Goal: Task Accomplishment & Management: Complete application form

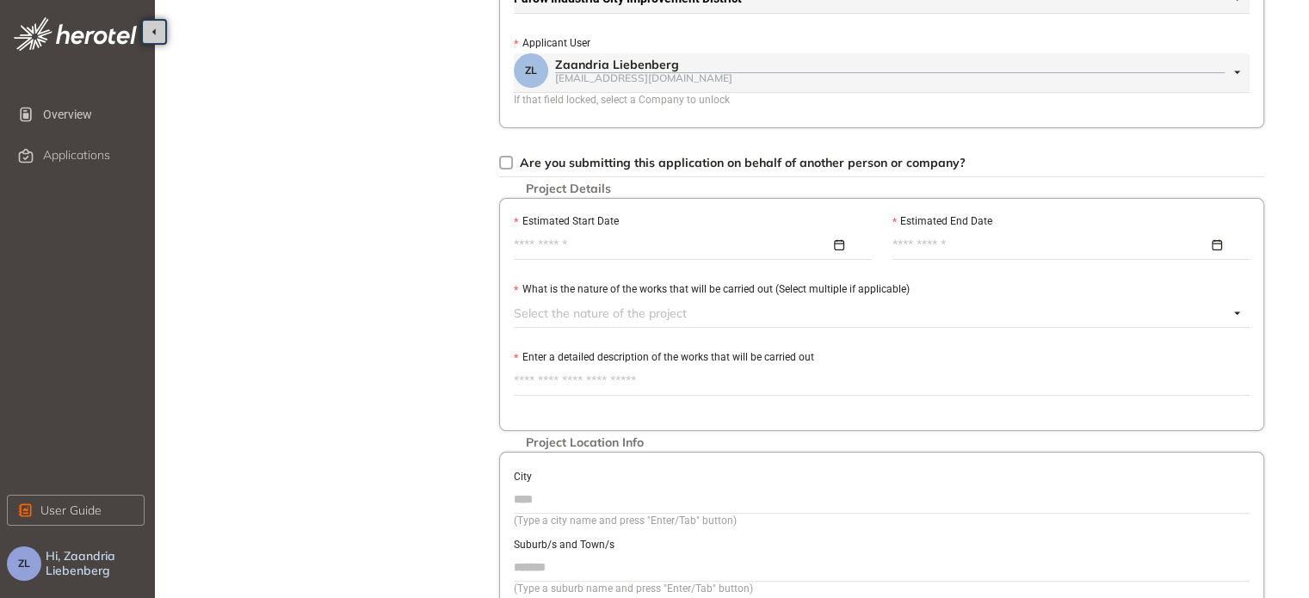
click at [837, 244] on div at bounding box center [688, 245] width 349 height 19
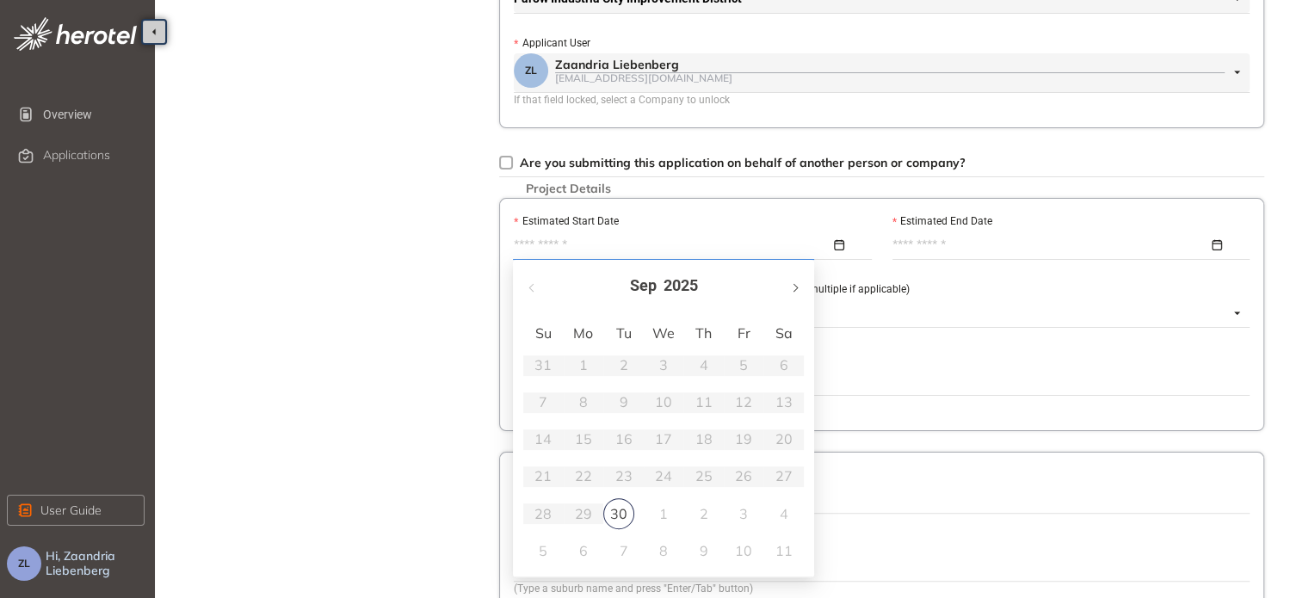
click at [797, 285] on button "button" at bounding box center [794, 286] width 19 height 35
type input "**********"
drag, startPoint x: 648, startPoint y: 366, endPoint x: 659, endPoint y: 367, distance: 11.2
click at [651, 366] on td "1" at bounding box center [664, 365] width 40 height 37
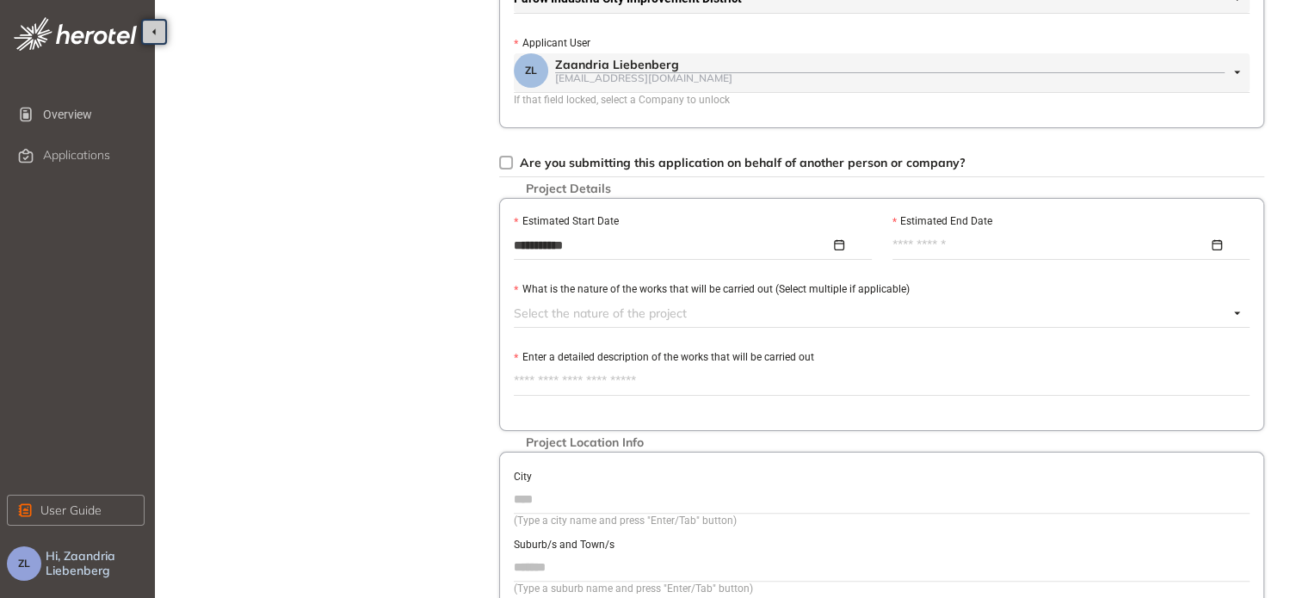
click at [1224, 254] on div at bounding box center [1072, 245] width 358 height 26
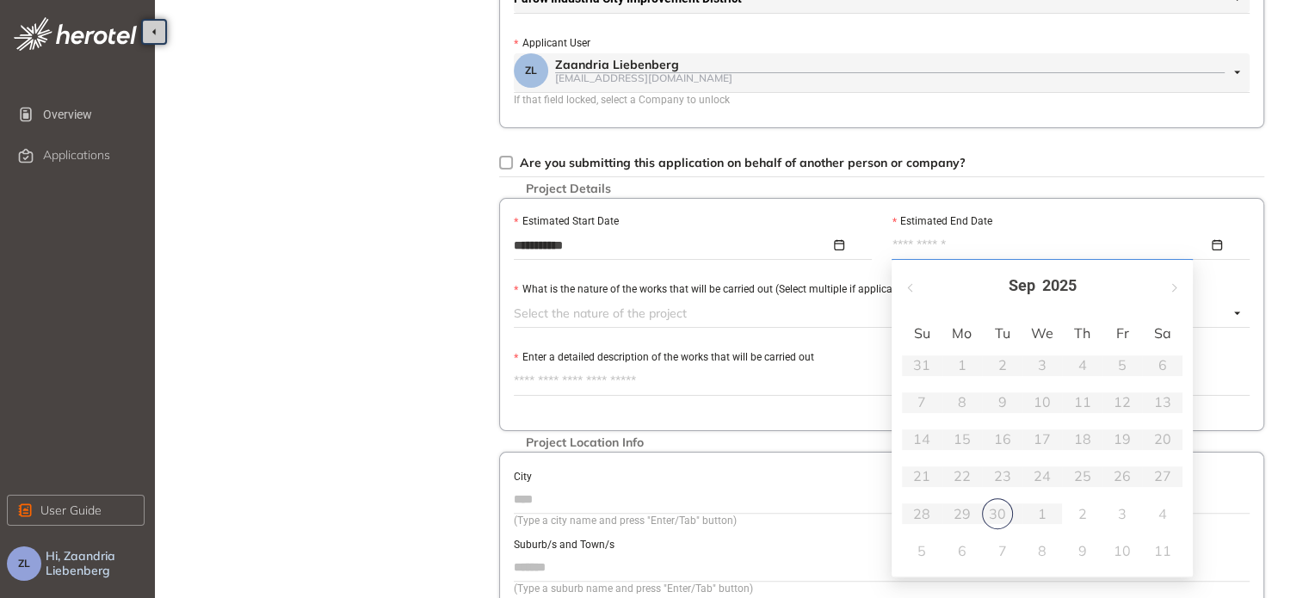
type input "**********"
click at [1175, 297] on button "button" at bounding box center [1173, 286] width 19 height 35
drag, startPoint x: 1166, startPoint y: 524, endPoint x: 1157, endPoint y: 523, distance: 8.8
click at [1166, 523] on div "1" at bounding box center [1163, 514] width 21 height 21
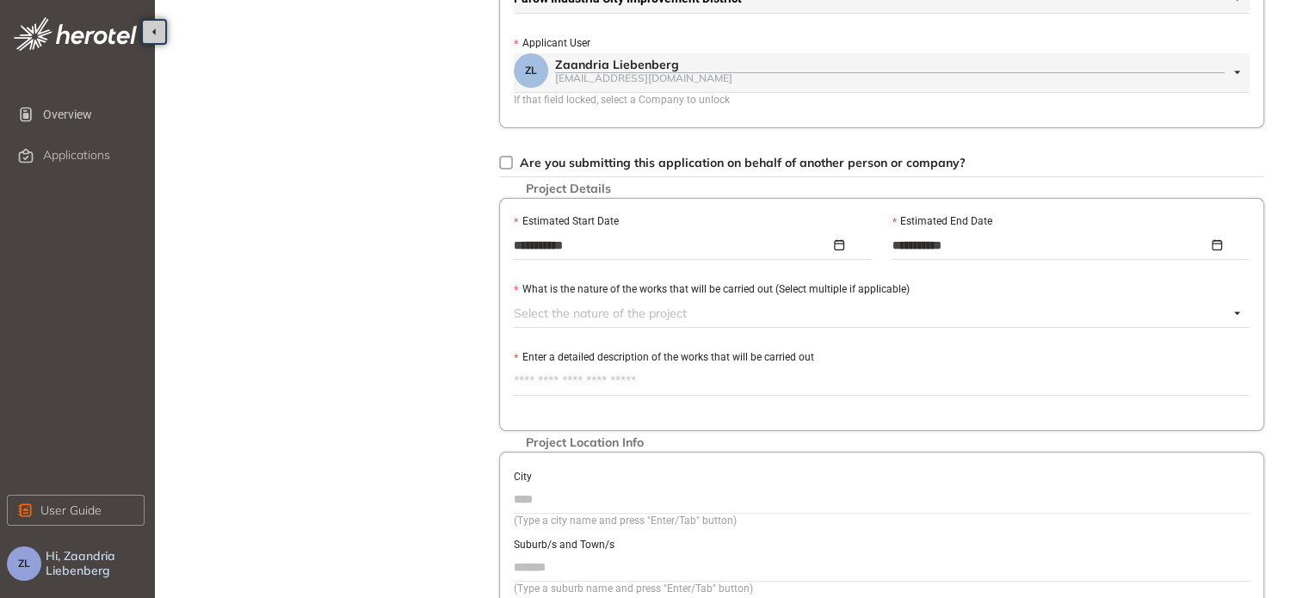
click at [1229, 257] on div "**********" at bounding box center [1072, 246] width 358 height 28
click at [1216, 239] on div "**********" at bounding box center [1067, 245] width 349 height 19
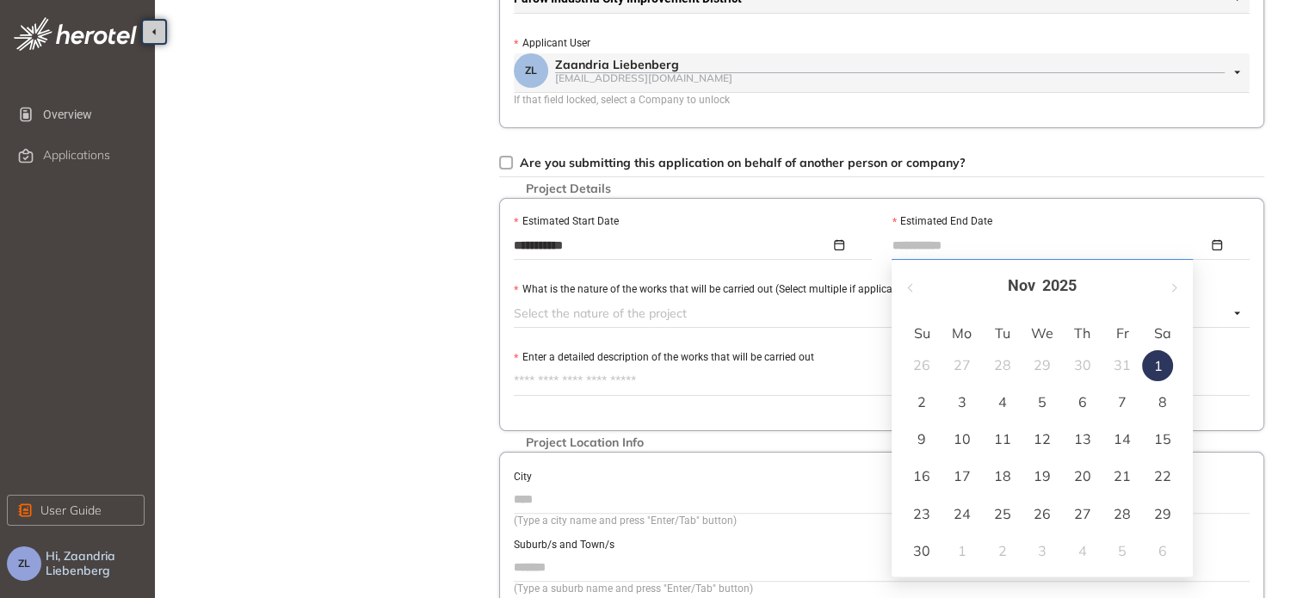
type input "**********"
click at [1130, 406] on div "7" at bounding box center [1122, 402] width 21 height 21
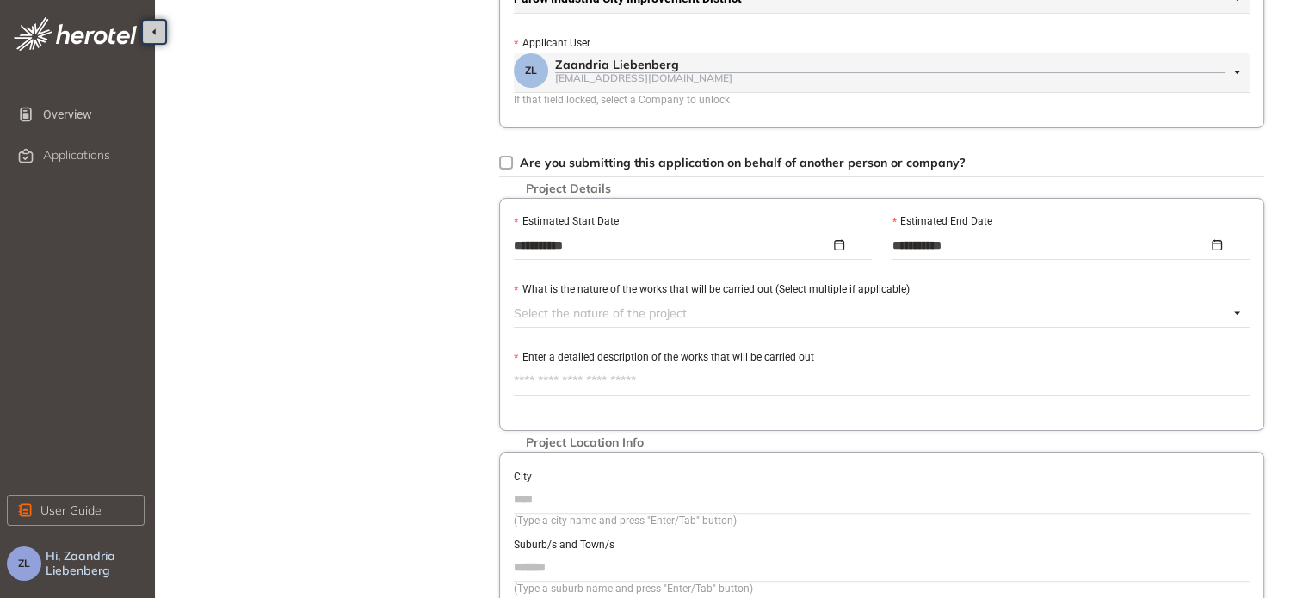
click at [589, 308] on div at bounding box center [871, 313] width 715 height 21
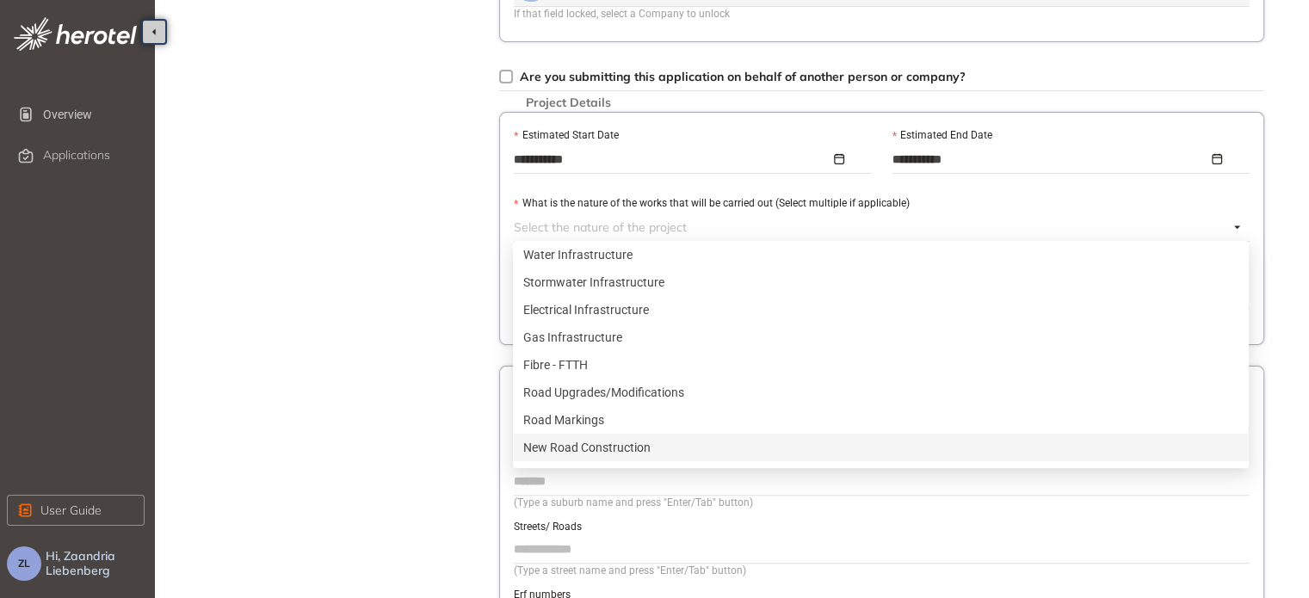
scroll to position [172, 0]
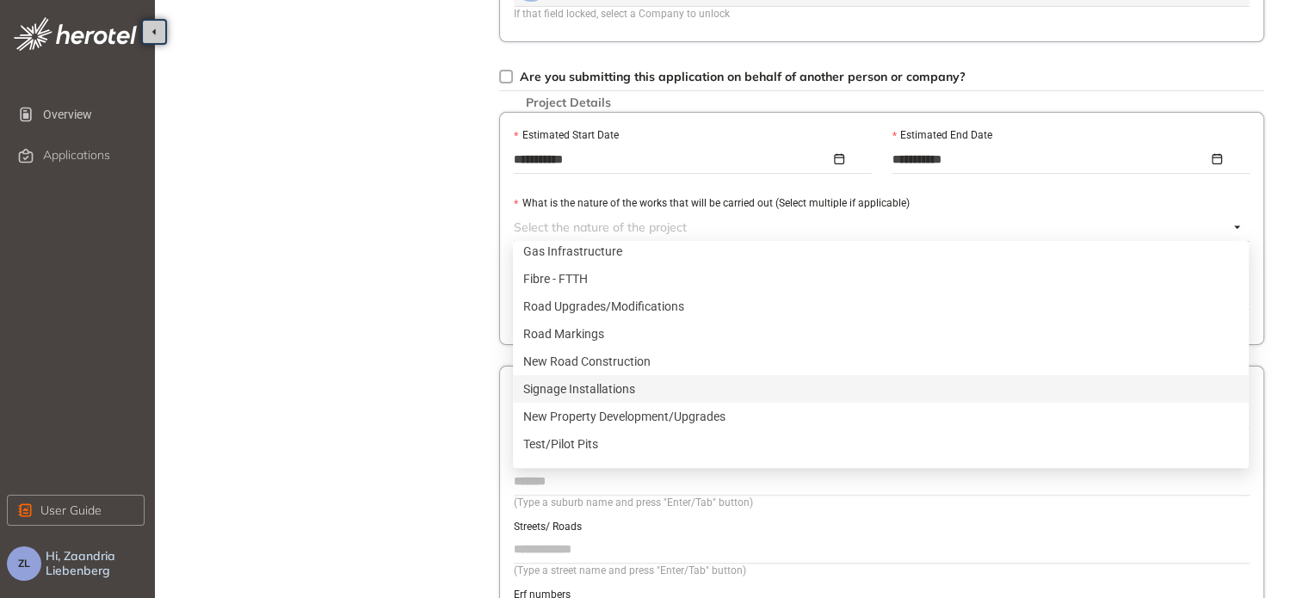
click at [582, 389] on div "Signage Installations" at bounding box center [880, 389] width 715 height 19
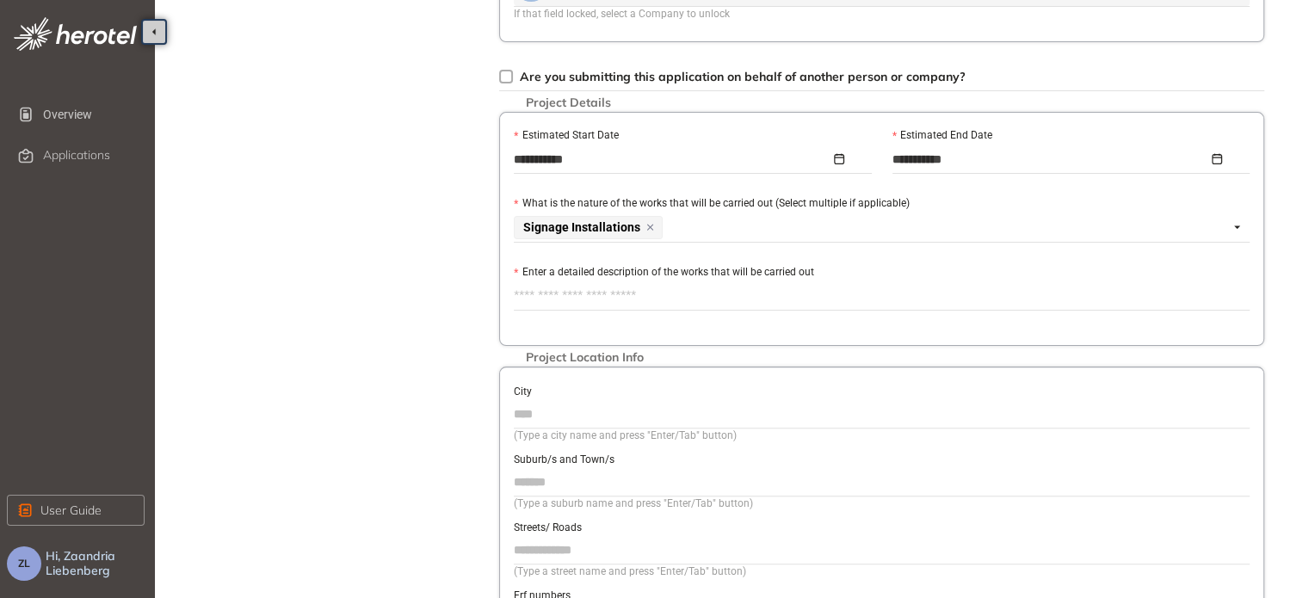
click at [463, 377] on div "**********" at bounding box center [735, 165] width 1127 height 1212
click at [583, 290] on textarea "Enter a detailed description of the works that will be carried out" at bounding box center [882, 296] width 736 height 28
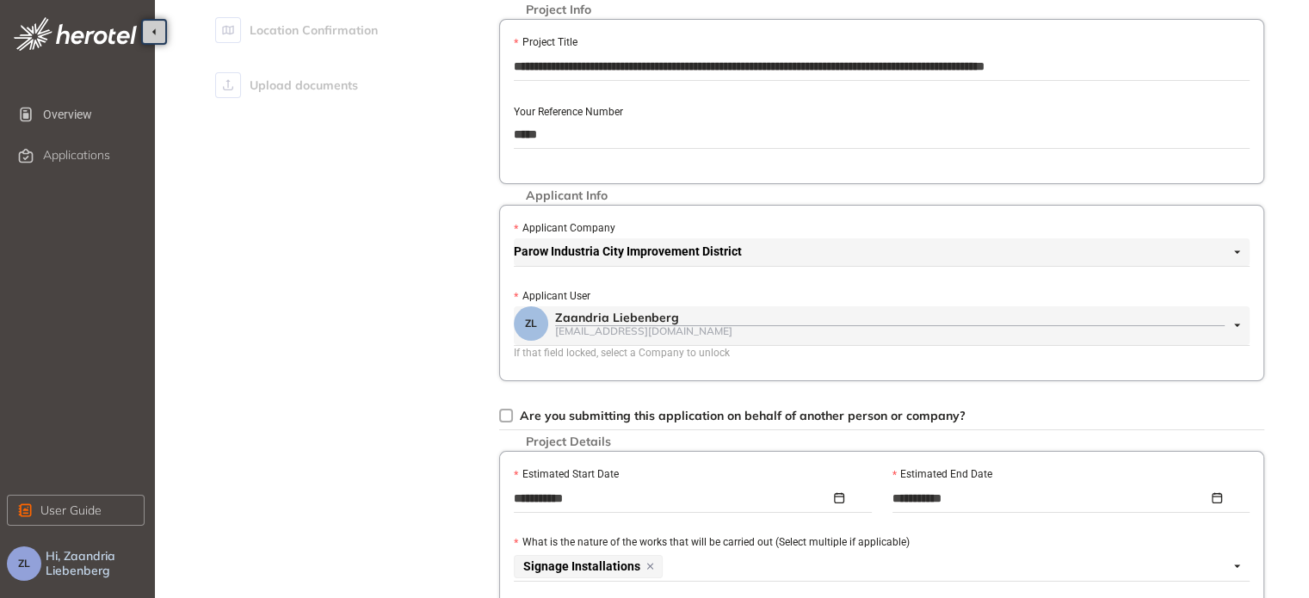
scroll to position [107, 0]
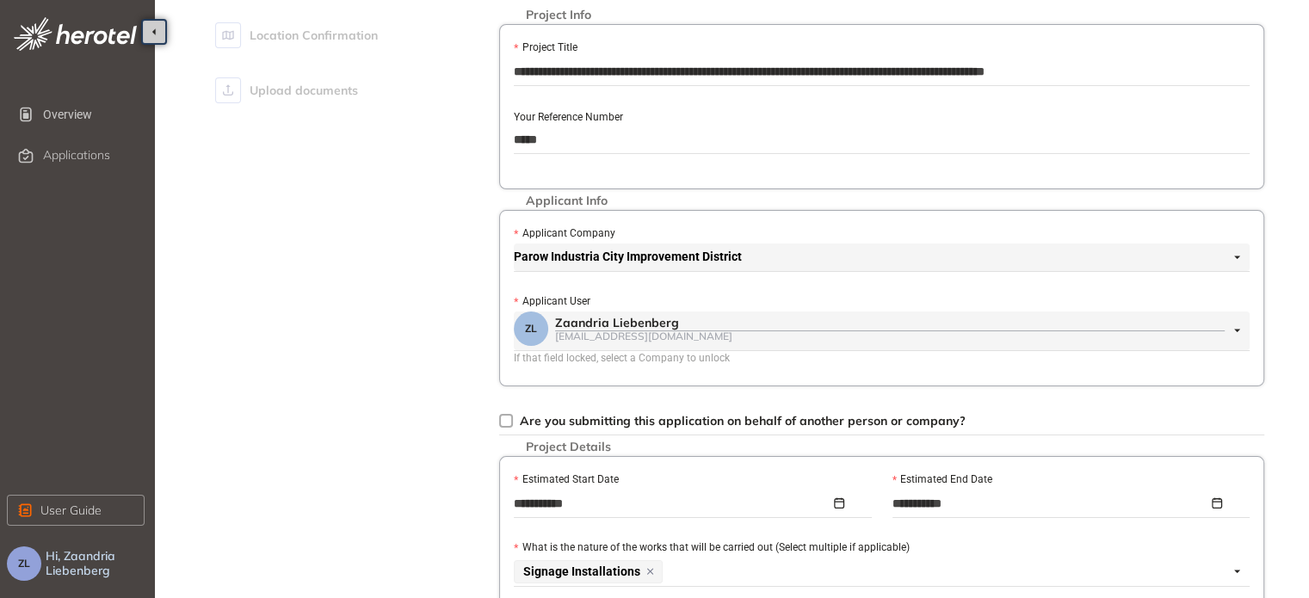
drag, startPoint x: 1136, startPoint y: 70, endPoint x: 505, endPoint y: 73, distance: 631.9
click at [505, 73] on div "**********" at bounding box center [881, 106] width 765 height 165
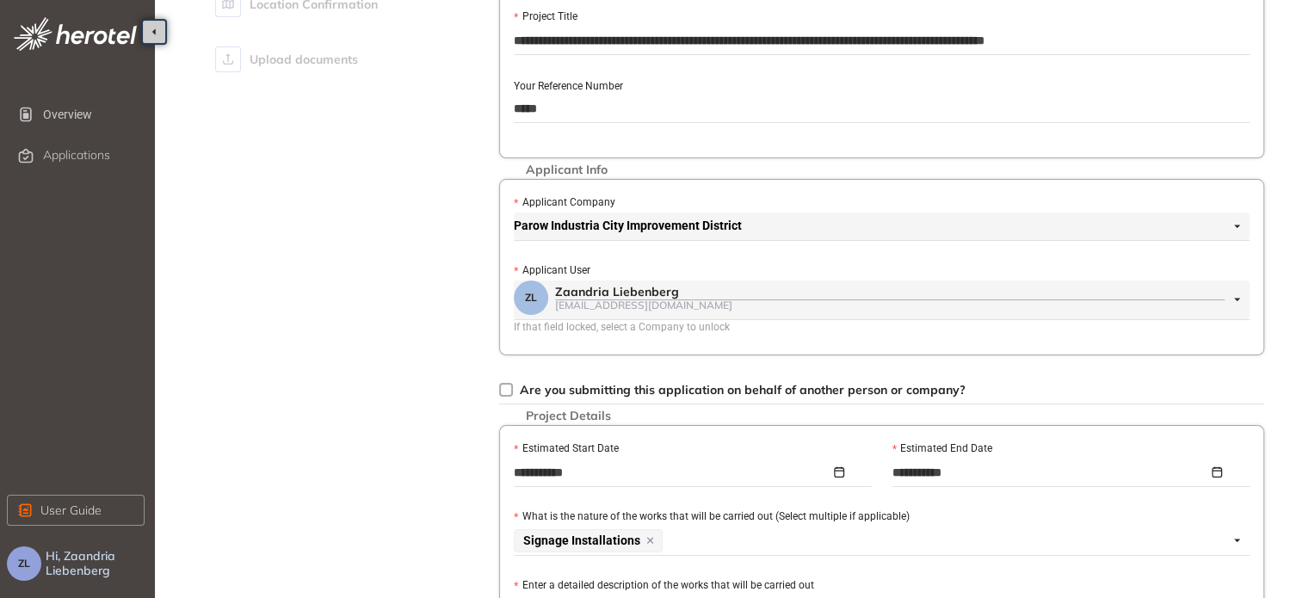
scroll to position [258, 0]
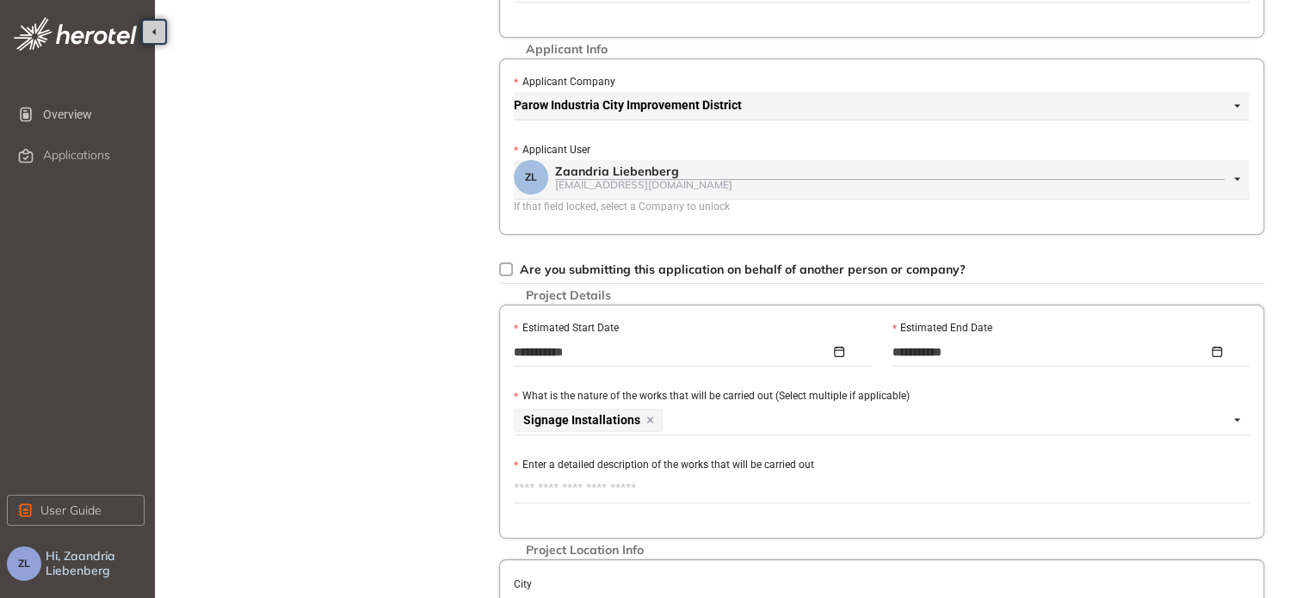
click at [604, 487] on textarea "Enter a detailed description of the works that will be carried out" at bounding box center [882, 489] width 736 height 28
paste textarea "**********"
type textarea "**********"
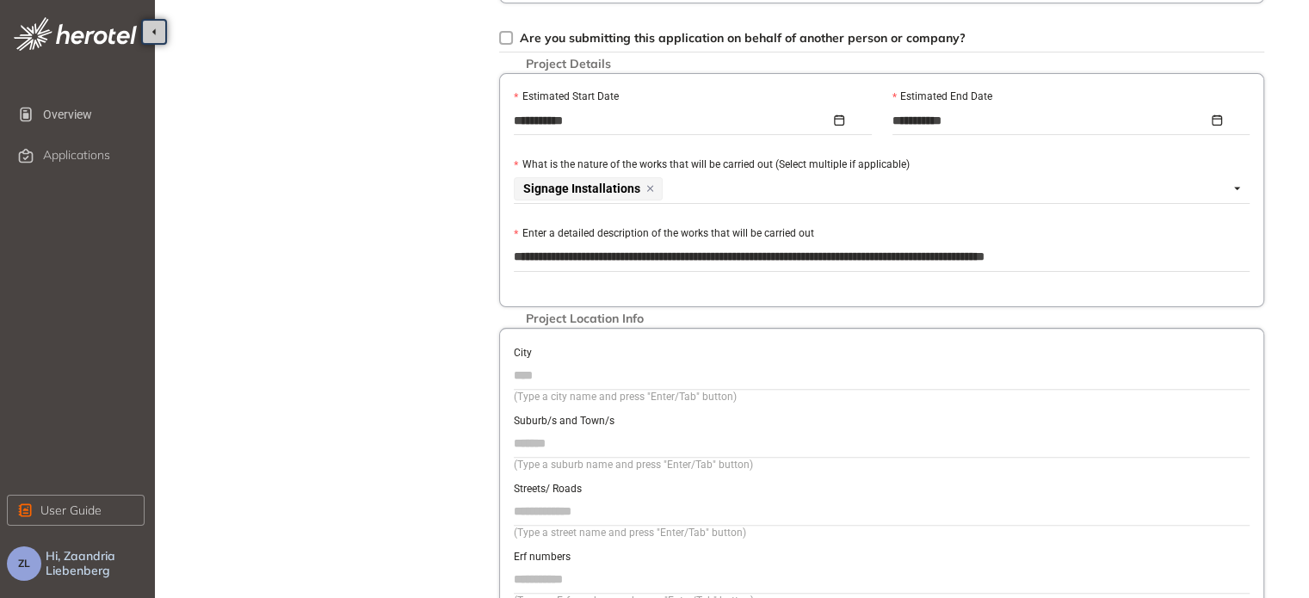
scroll to position [630, 0]
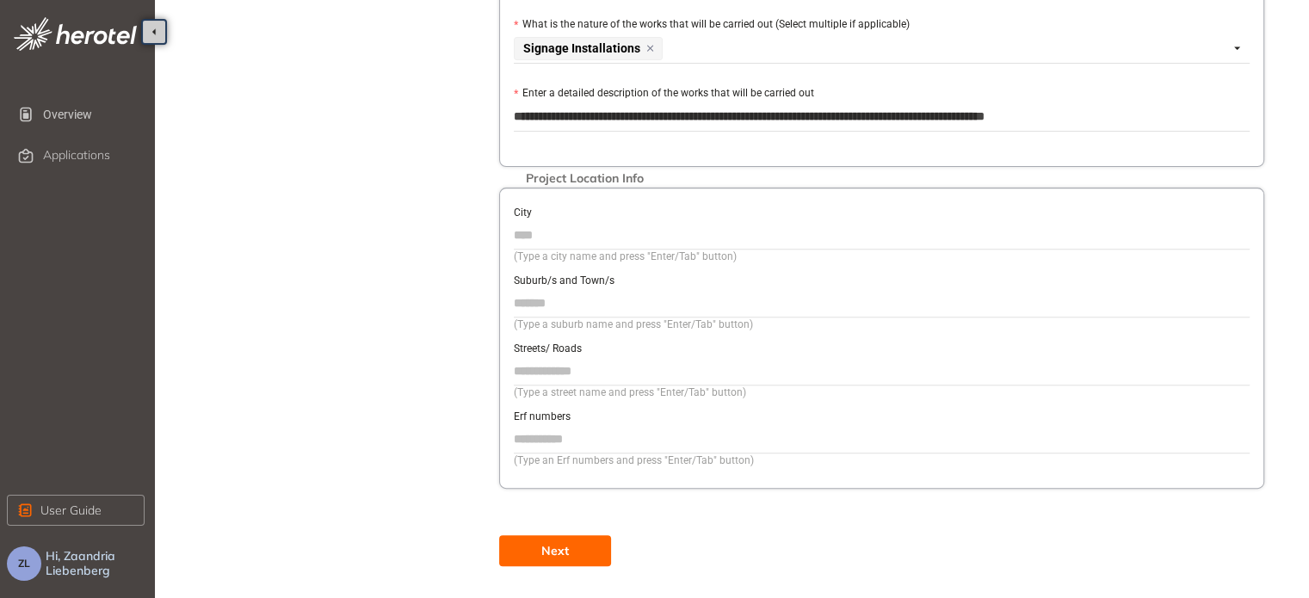
type textarea "**********"
click at [544, 232] on input "City" at bounding box center [882, 235] width 736 height 26
type input "*********"
click at [520, 298] on input "Suburb/s and Town/s" at bounding box center [882, 303] width 736 height 26
type input "**********"
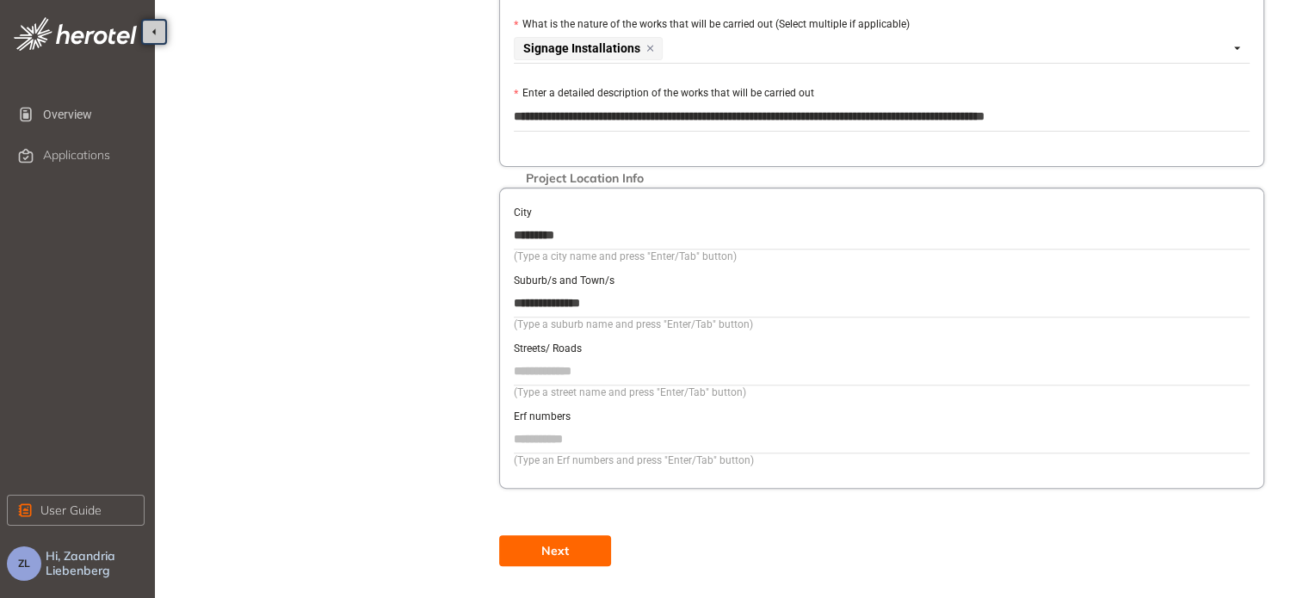
click at [558, 367] on input "Streets/ Roads" at bounding box center [882, 371] width 736 height 26
type input "**********"
click at [583, 548] on button "Next" at bounding box center [555, 550] width 112 height 31
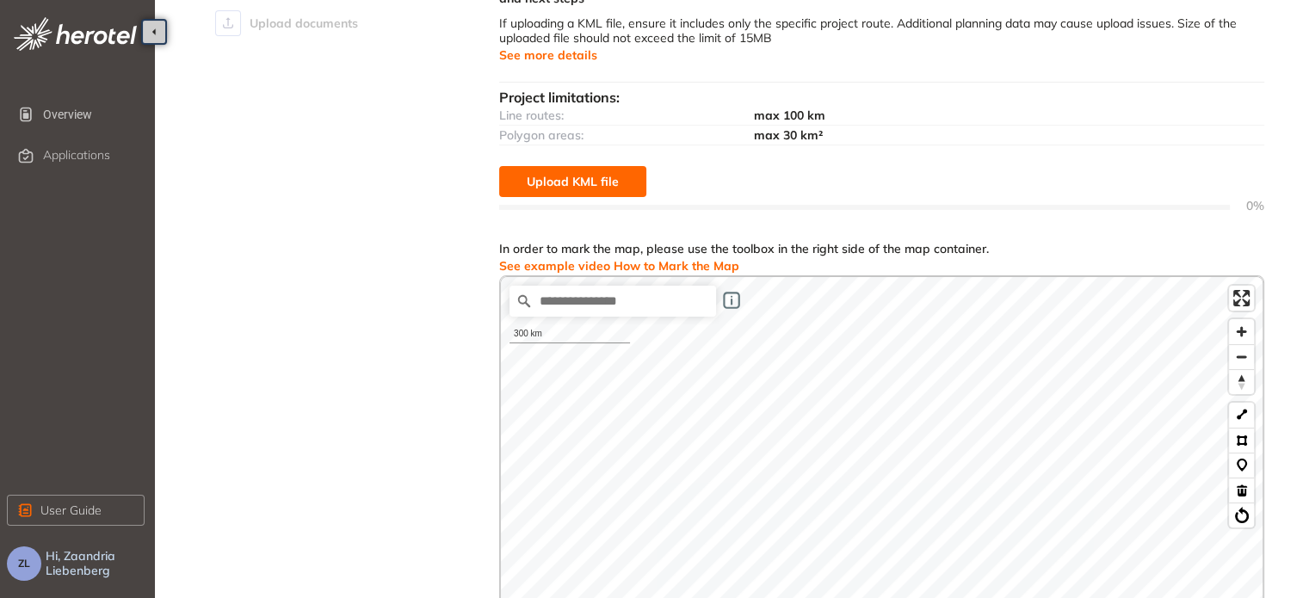
scroll to position [172, 0]
click at [531, 185] on span "Upload KML file" at bounding box center [573, 183] width 92 height 19
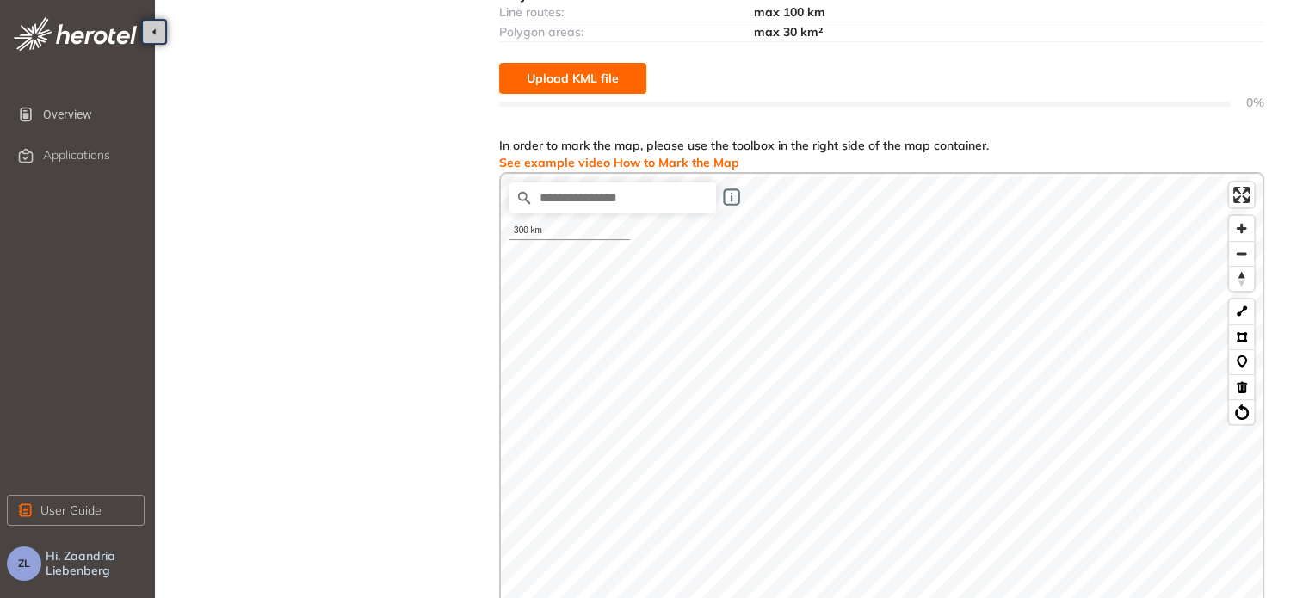
scroll to position [258, 0]
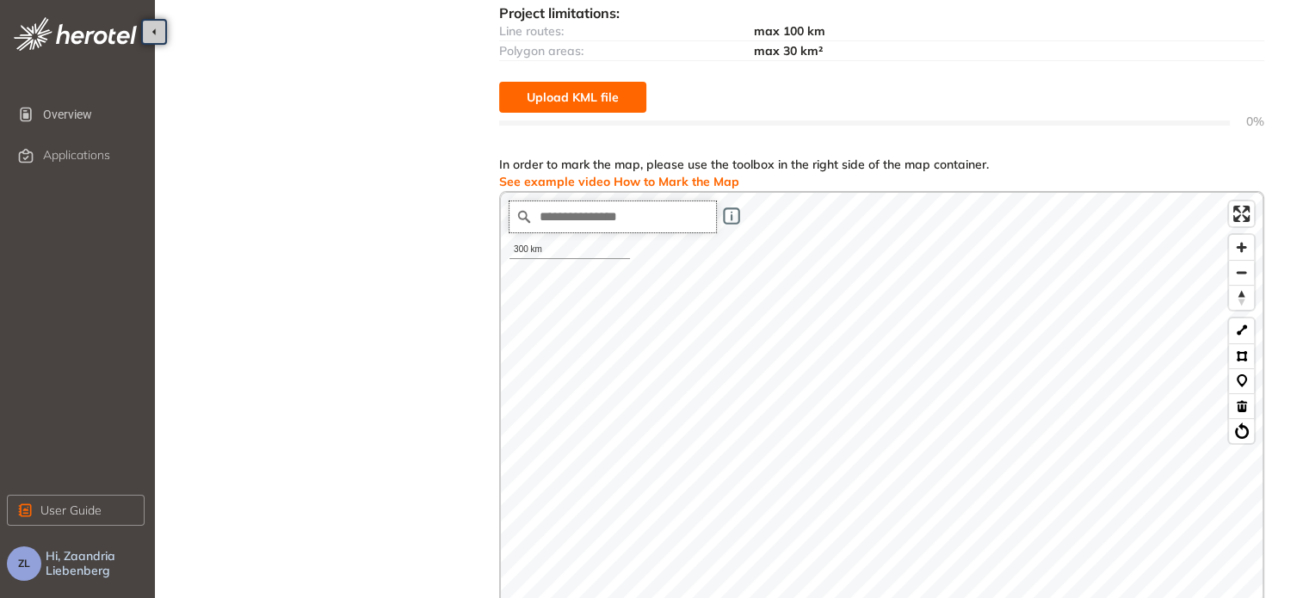
click at [565, 219] on input "Search place..." at bounding box center [613, 216] width 207 height 31
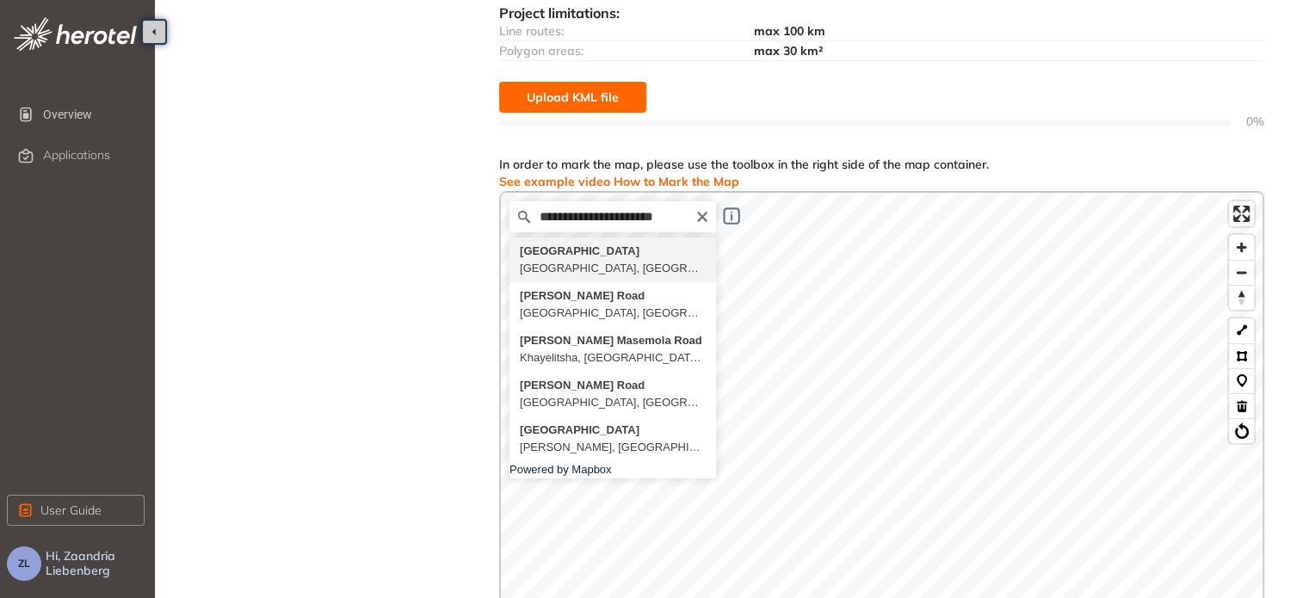
type input "**********"
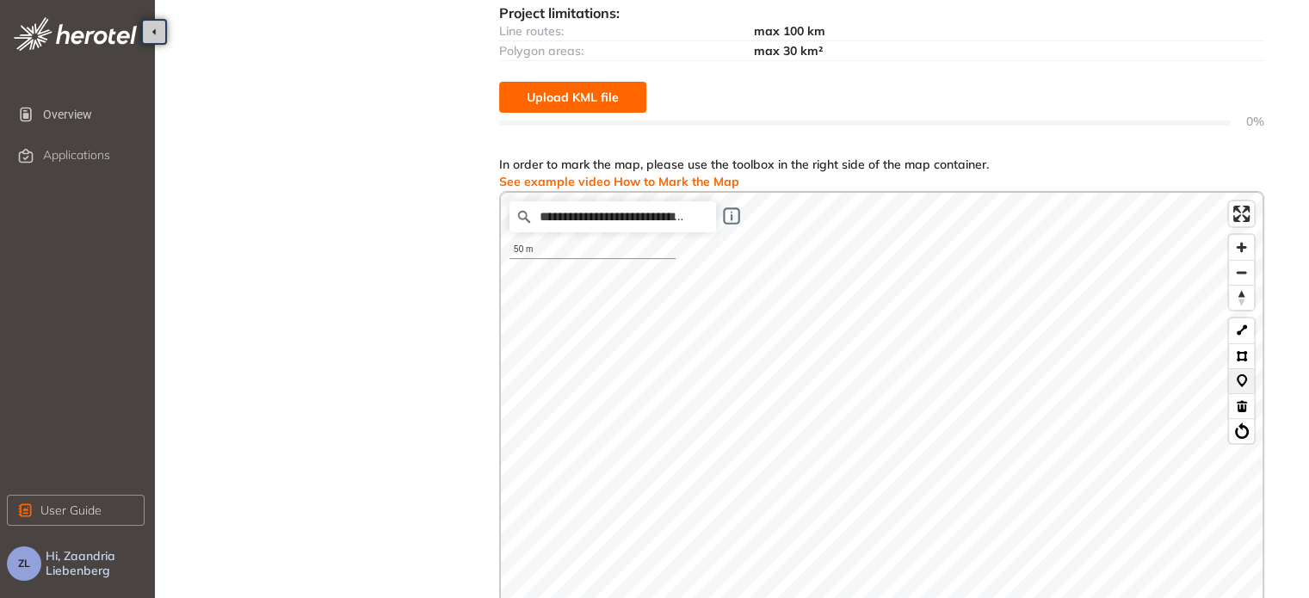
click at [1246, 375] on button at bounding box center [1241, 380] width 25 height 25
click at [1240, 382] on button at bounding box center [1241, 380] width 25 height 25
click at [1240, 381] on button at bounding box center [1241, 380] width 25 height 25
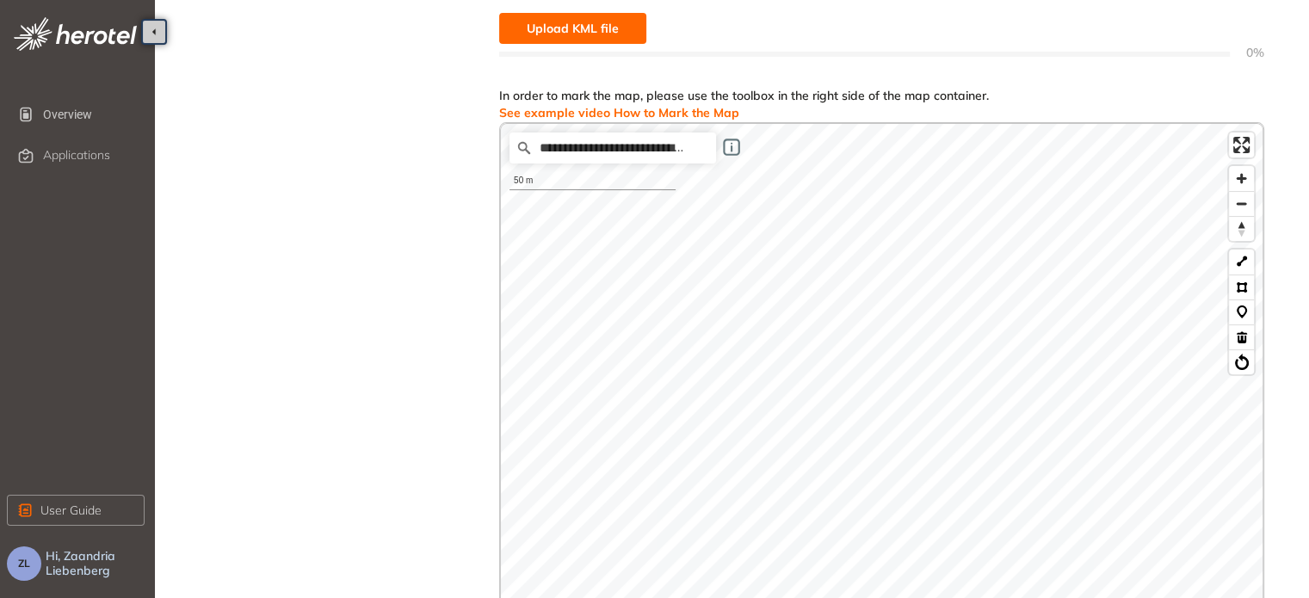
scroll to position [266, 0]
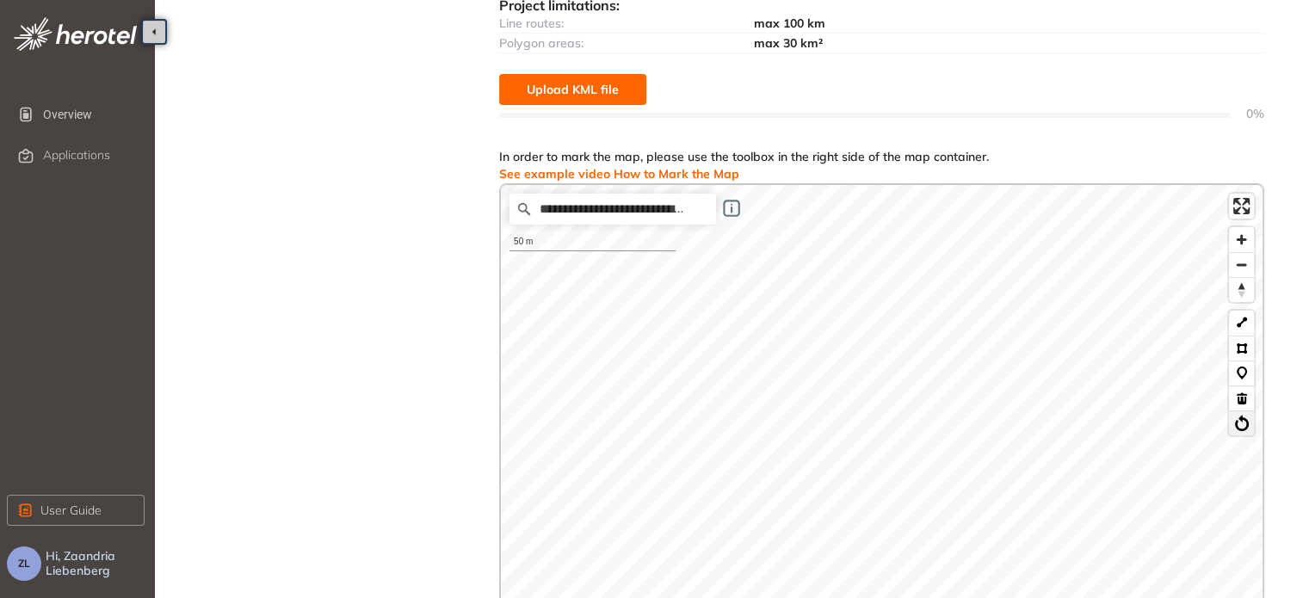
click at [1246, 421] on button at bounding box center [1241, 423] width 25 height 25
click at [1240, 350] on button at bounding box center [1241, 348] width 25 height 25
click at [1238, 354] on button at bounding box center [1241, 348] width 25 height 25
click at [1245, 350] on button at bounding box center [1241, 348] width 25 height 25
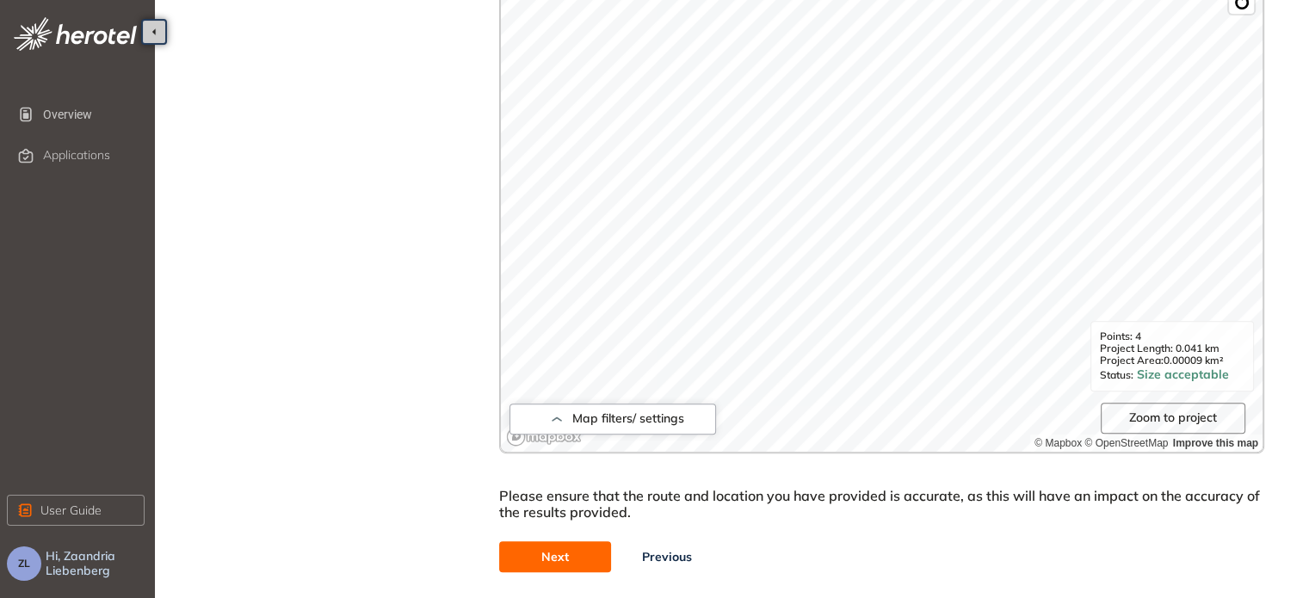
scroll to position [696, 0]
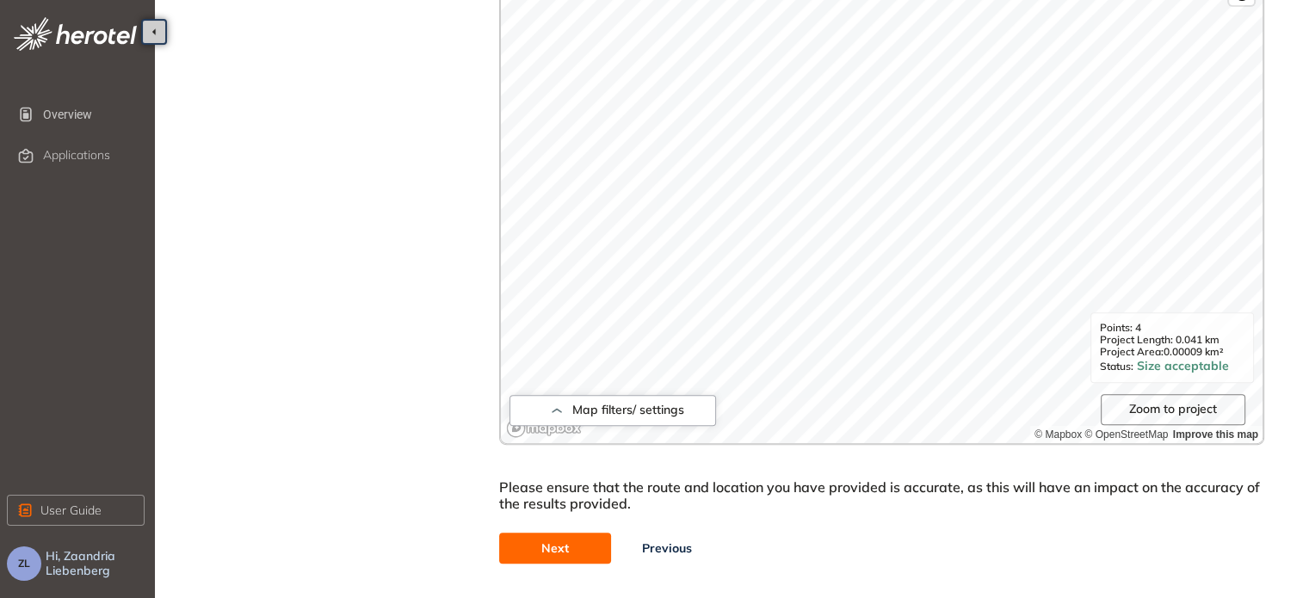
click at [547, 554] on span "Next" at bounding box center [556, 548] width 28 height 19
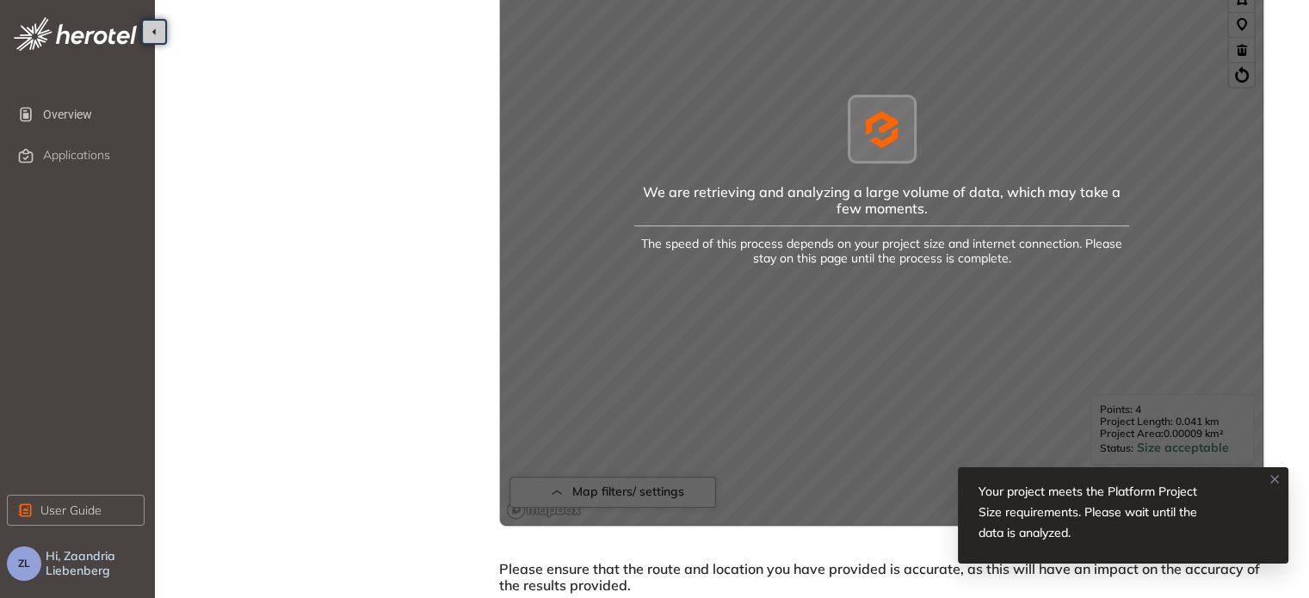
scroll to position [610, 0]
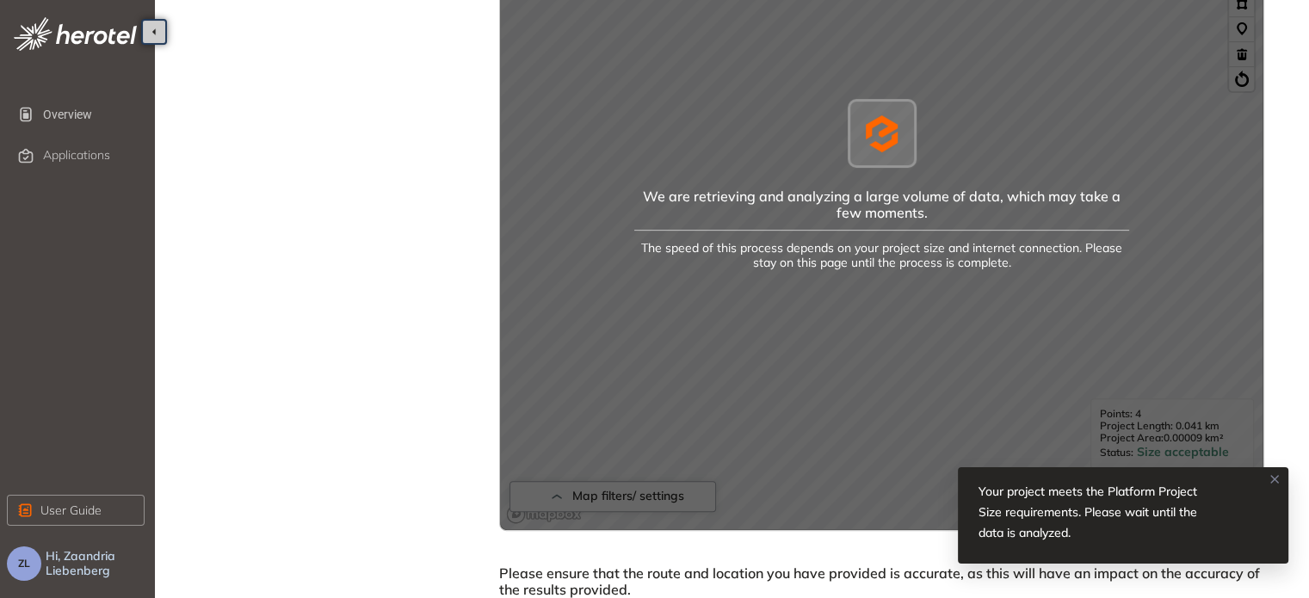
click at [1278, 480] on icon at bounding box center [1275, 480] width 14 height 14
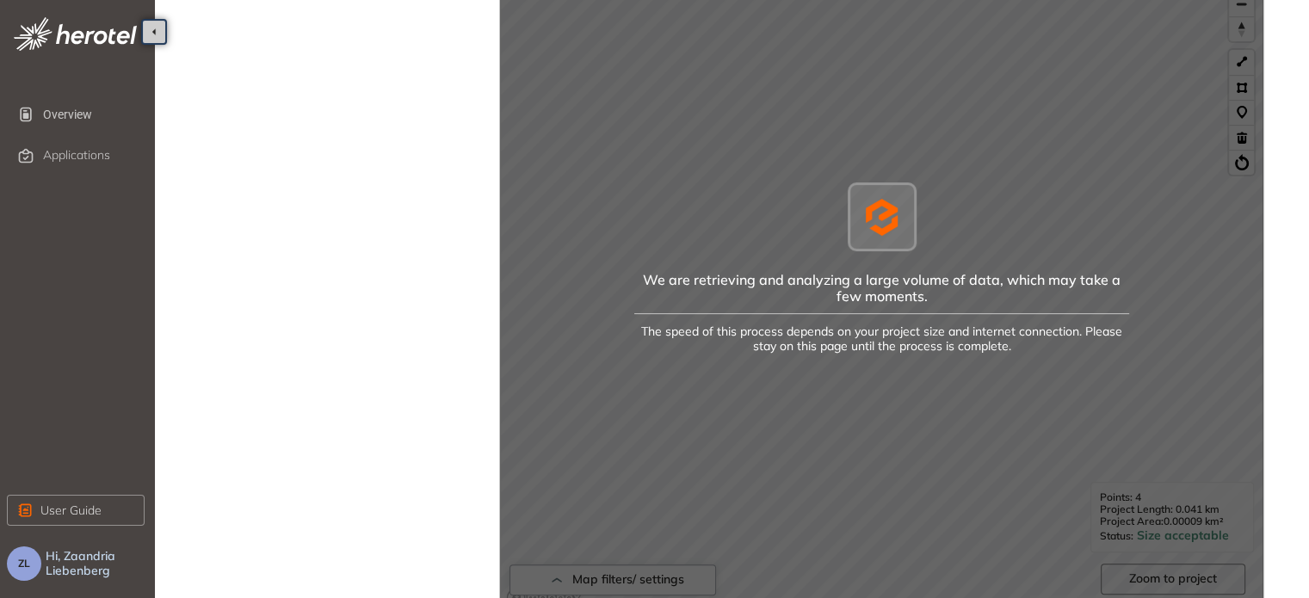
scroll to position [524, 0]
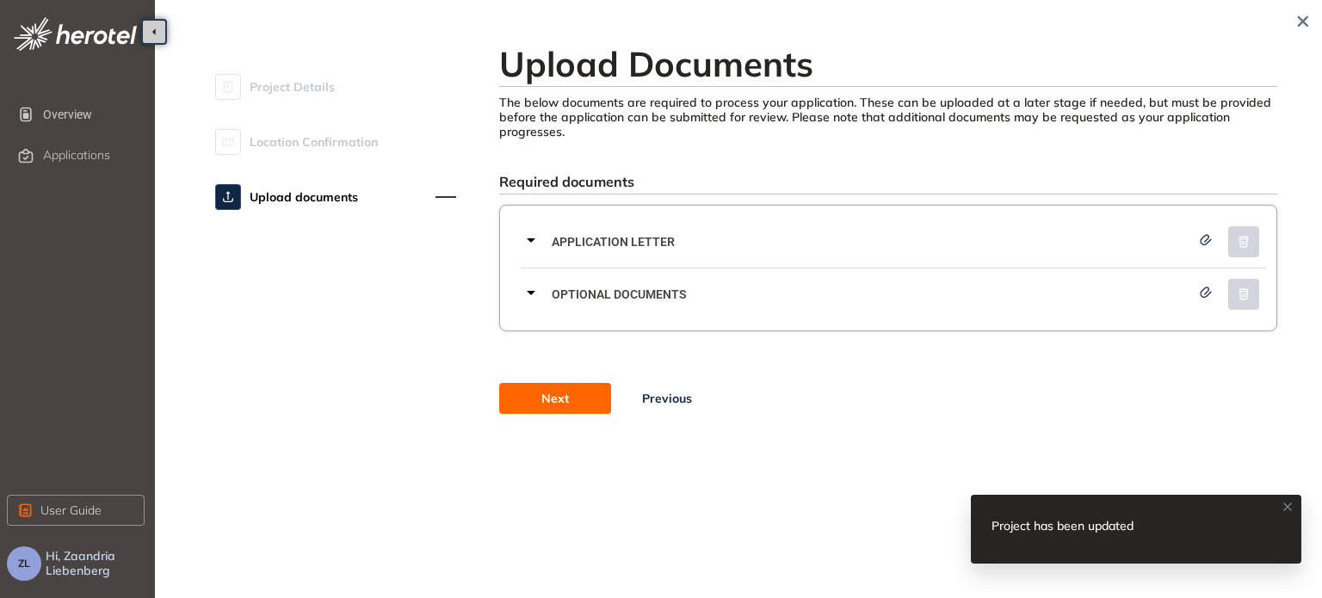
click at [1292, 506] on icon at bounding box center [1288, 507] width 14 height 14
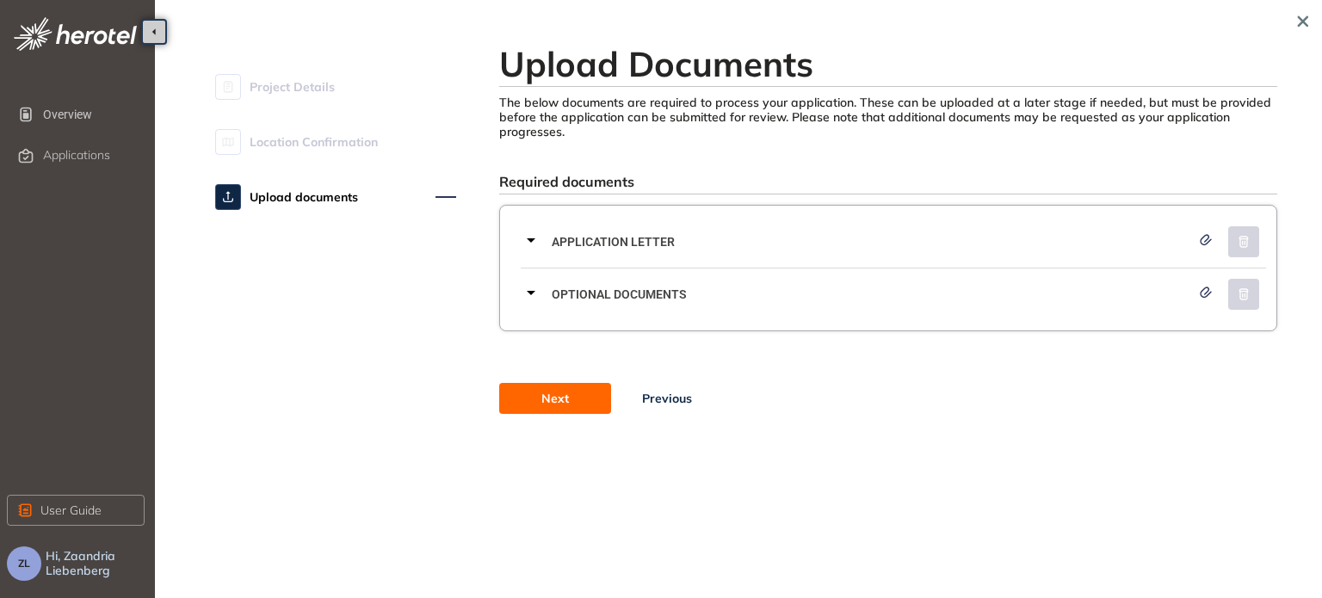
click at [527, 247] on icon at bounding box center [531, 240] width 21 height 21
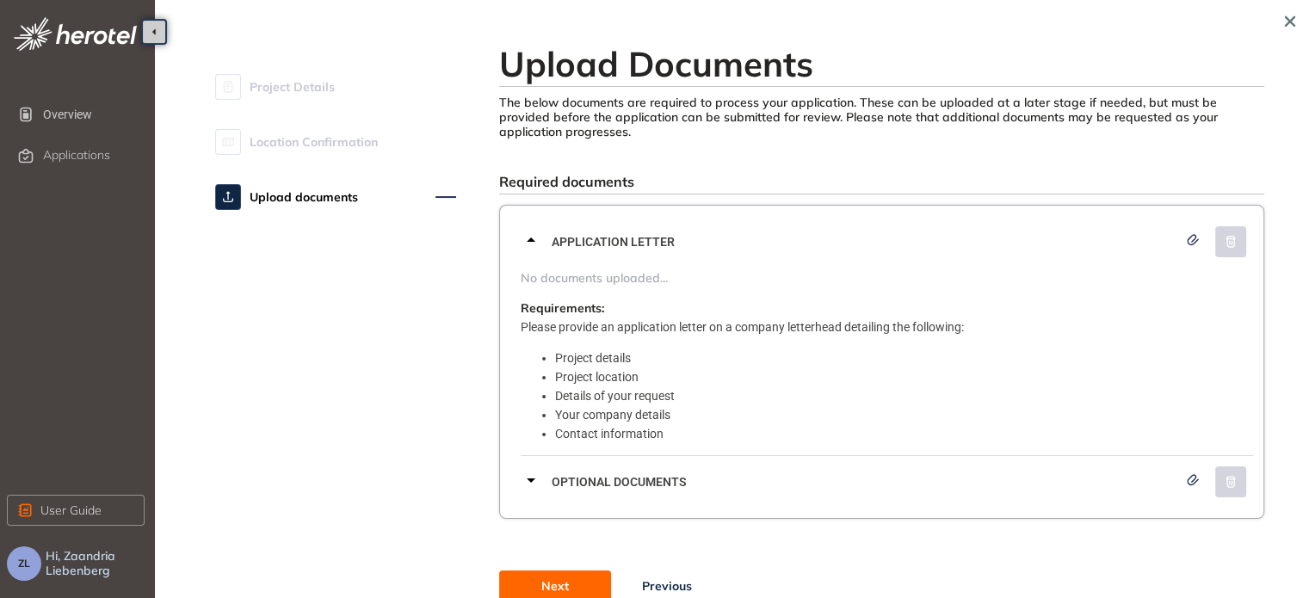
click at [529, 243] on icon at bounding box center [531, 240] width 21 height 21
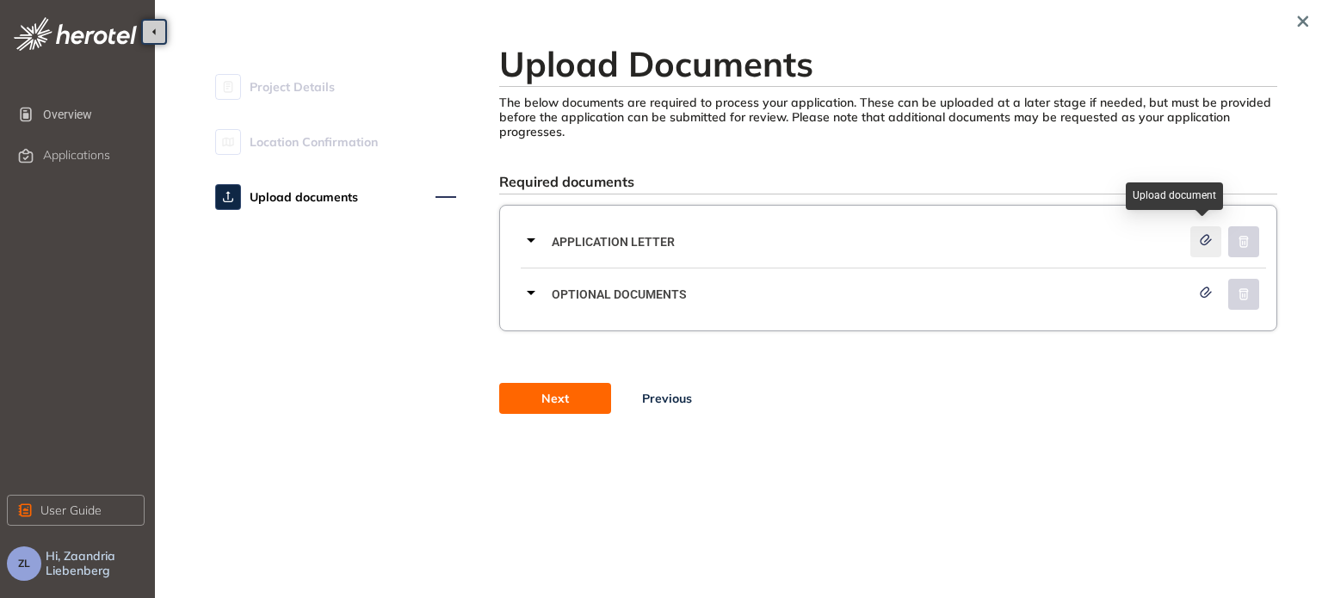
click at [1209, 241] on icon "button" at bounding box center [1206, 239] width 10 height 9
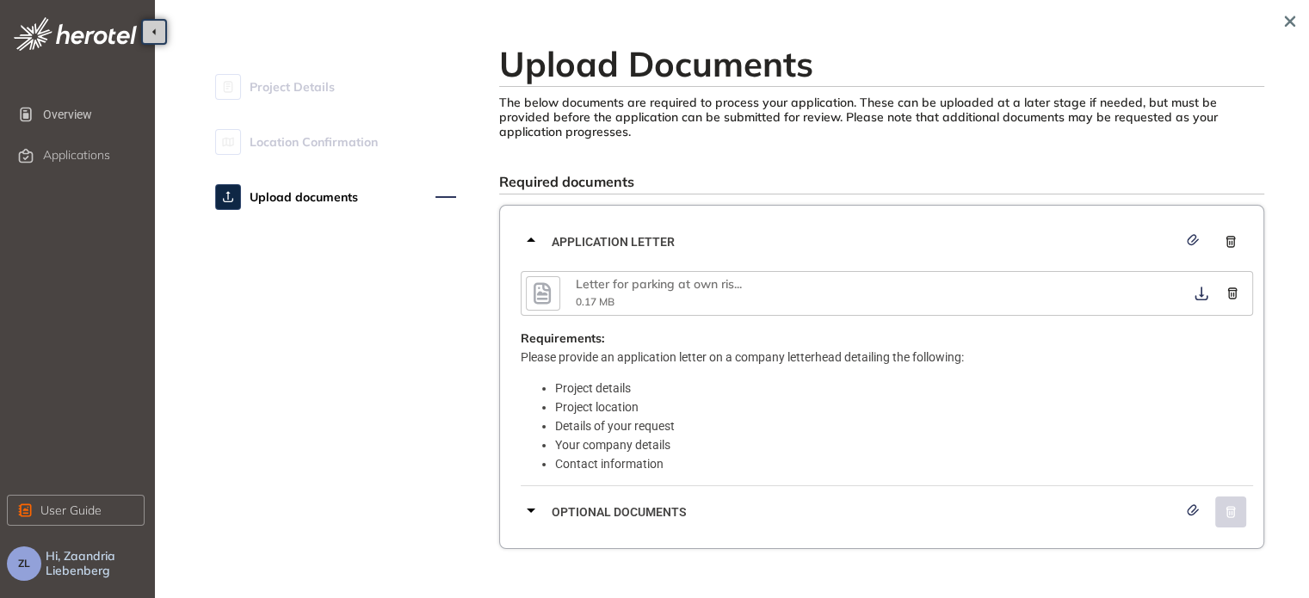
click at [531, 239] on icon at bounding box center [531, 240] width 9 height 4
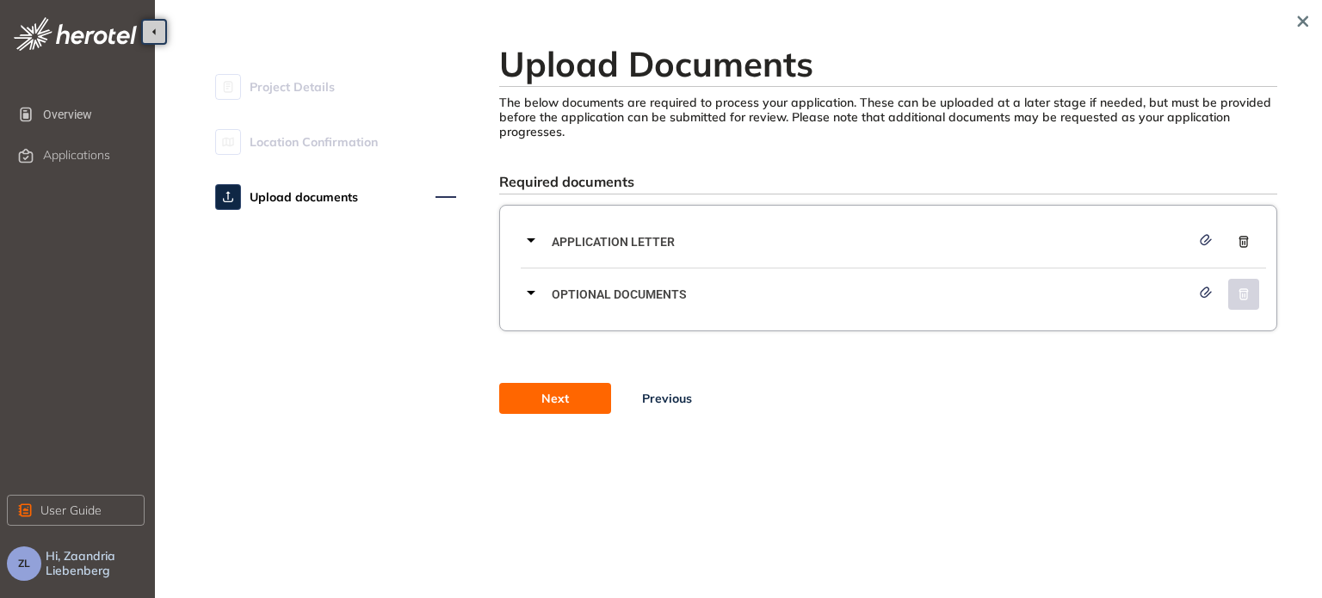
click at [523, 240] on icon at bounding box center [531, 240] width 21 height 21
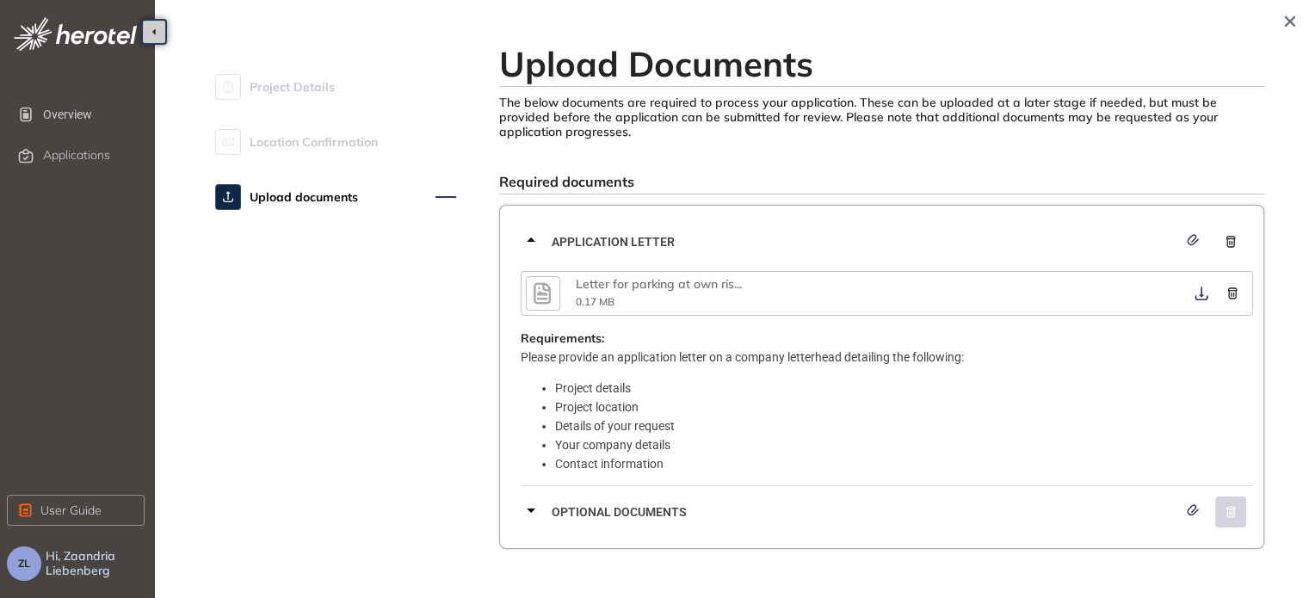
click at [537, 514] on icon at bounding box center [531, 510] width 21 height 21
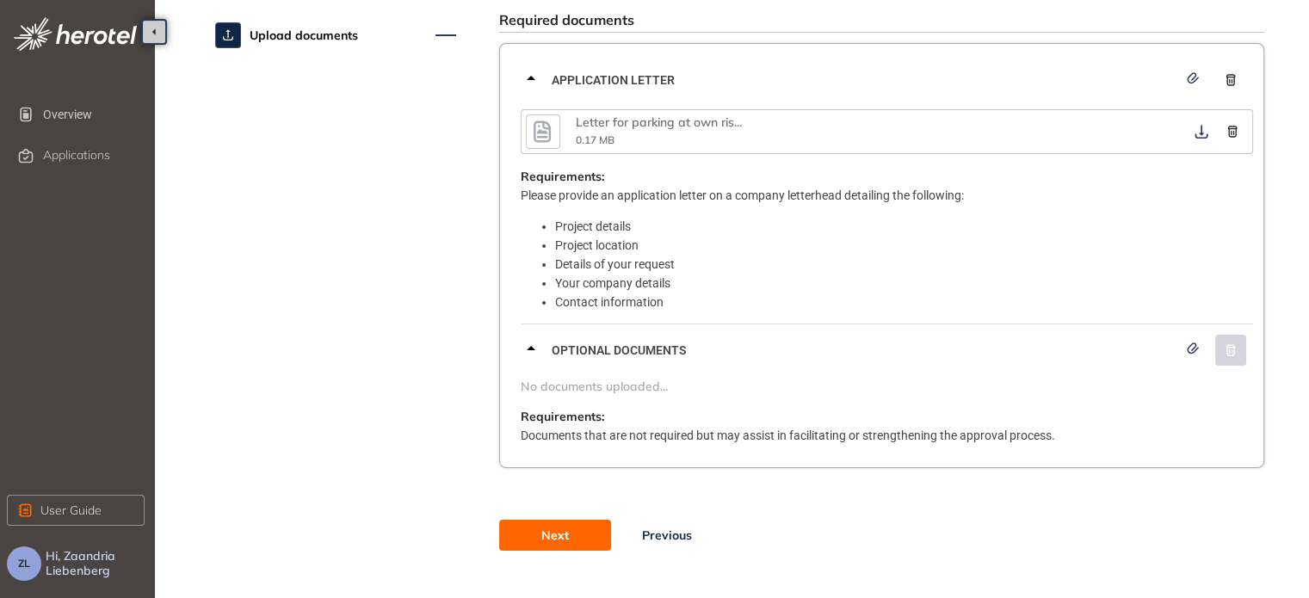
scroll to position [172, 0]
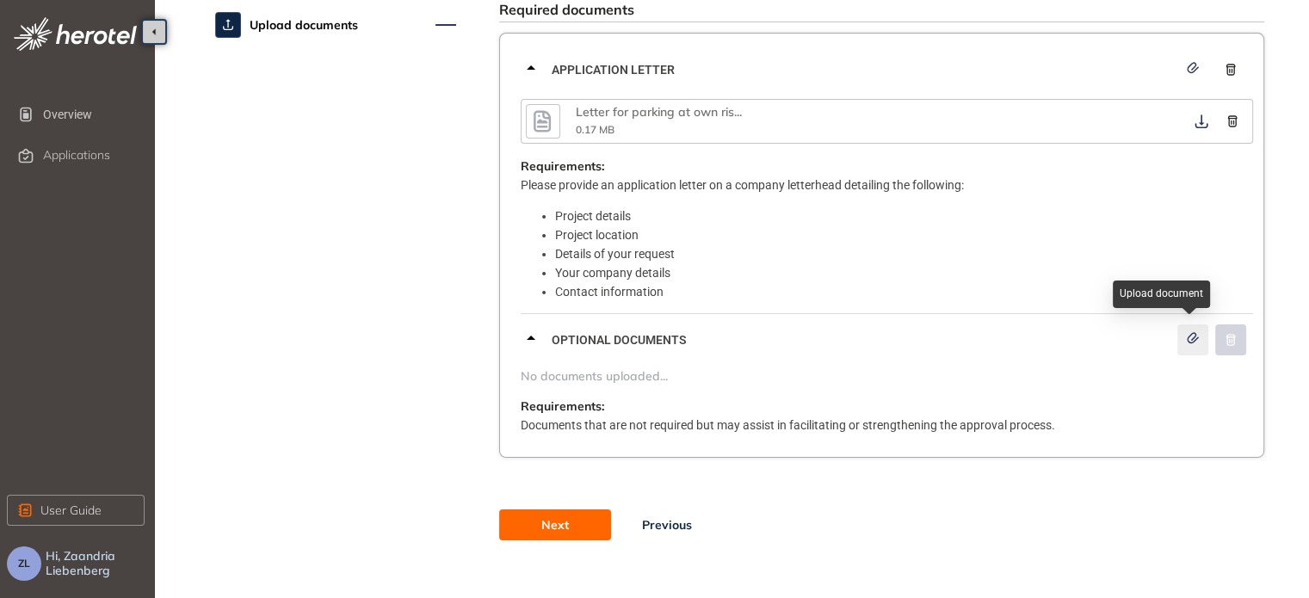
click at [1195, 339] on icon "button" at bounding box center [1193, 337] width 10 height 9
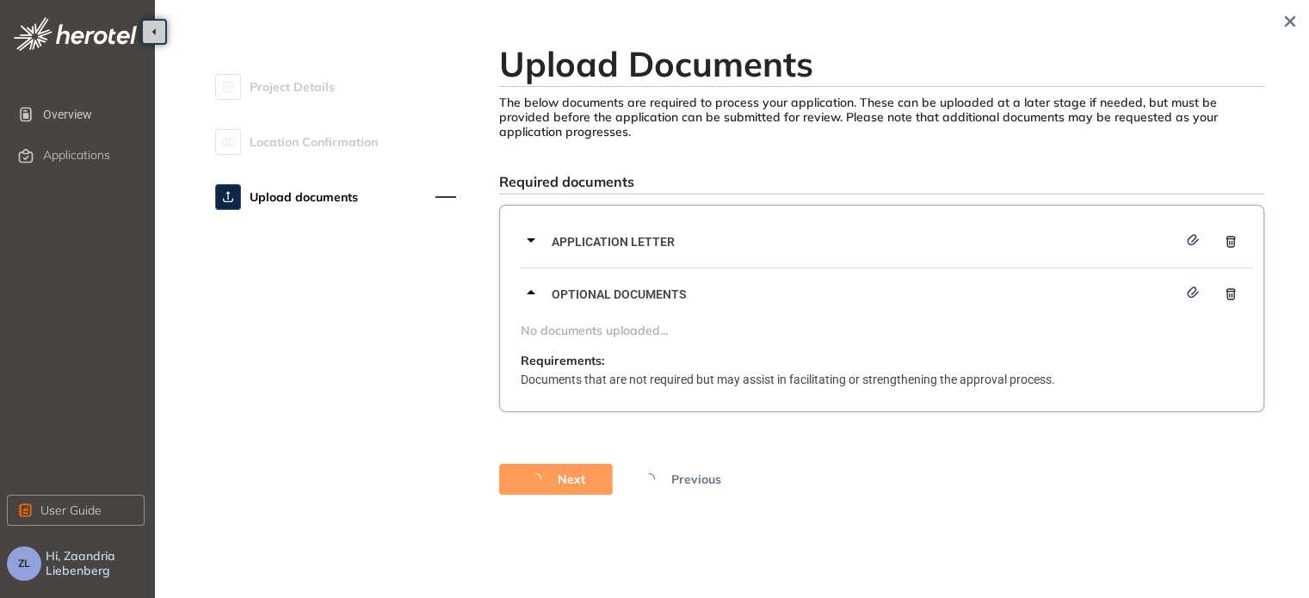
scroll to position [0, 0]
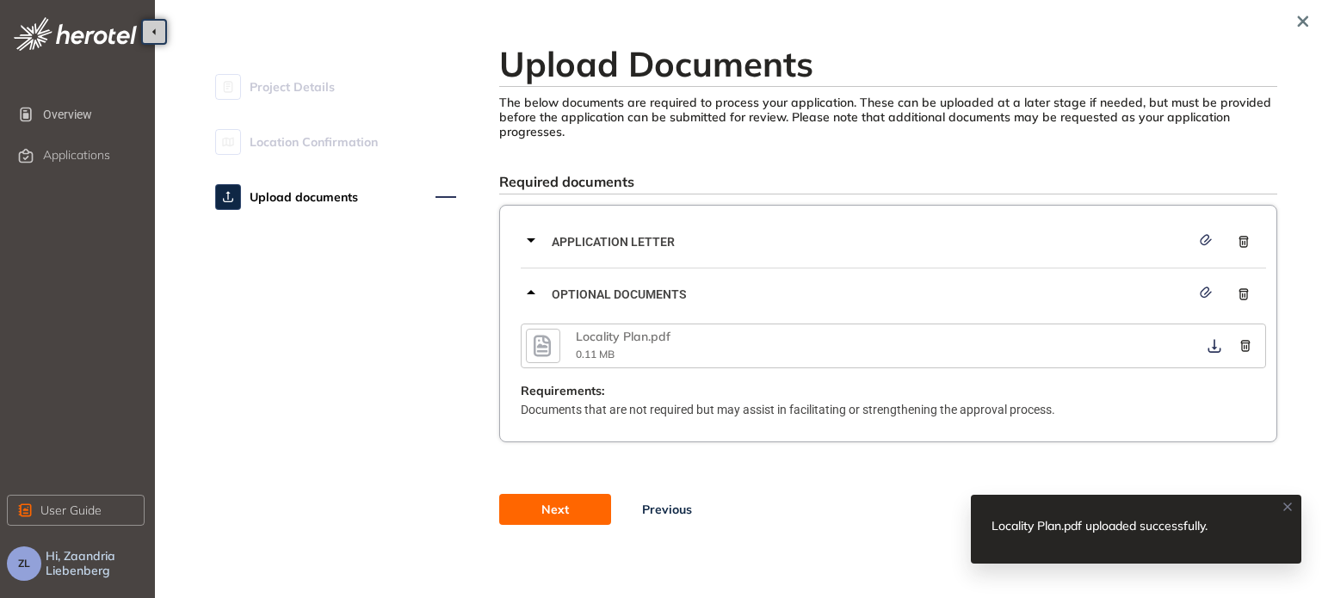
click at [549, 517] on span "Next" at bounding box center [556, 509] width 28 height 19
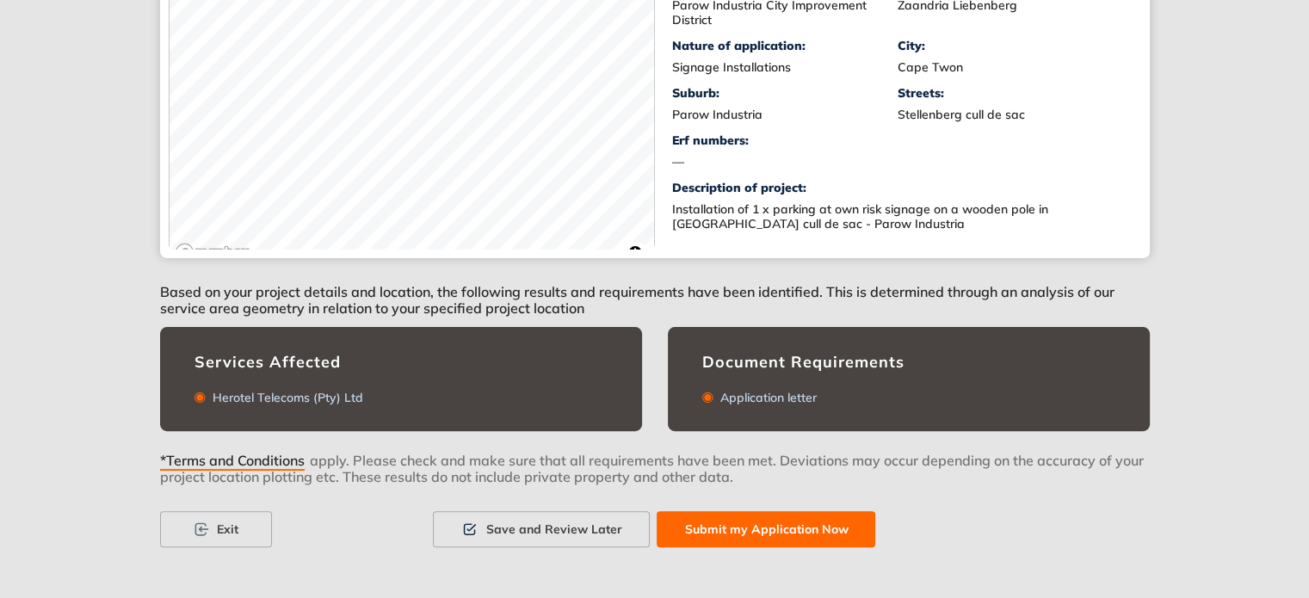
scroll to position [396, 0]
click at [744, 538] on button "Submit my Application Now" at bounding box center [766, 529] width 219 height 36
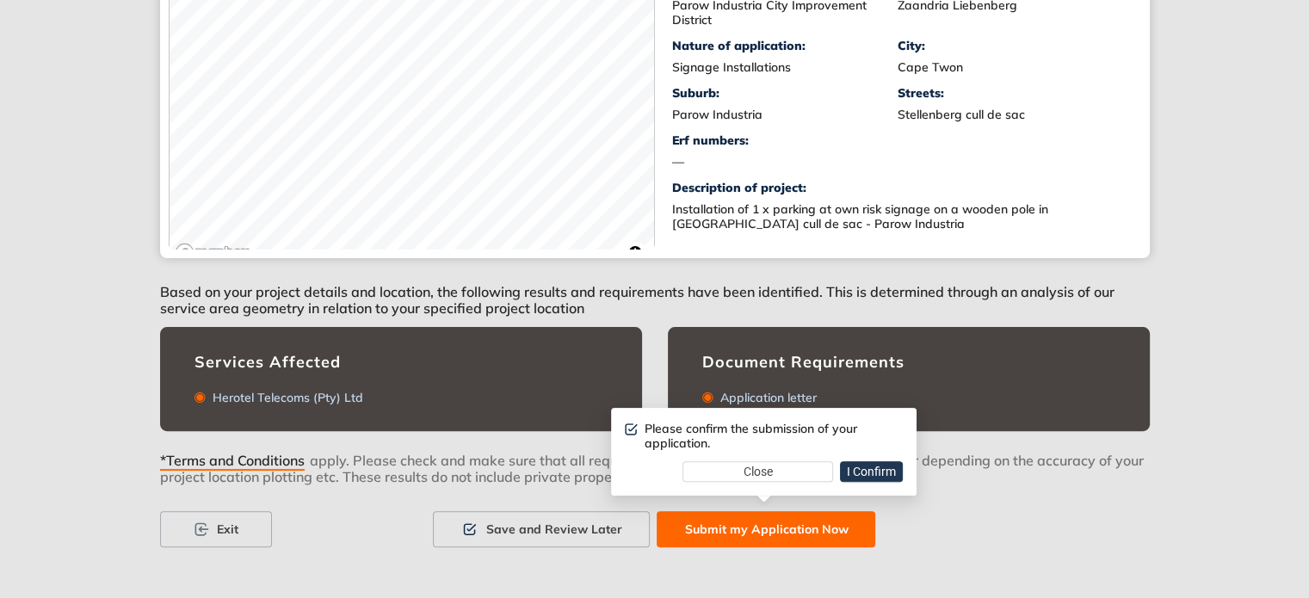
click at [884, 474] on span "I Confirm" at bounding box center [871, 471] width 49 height 19
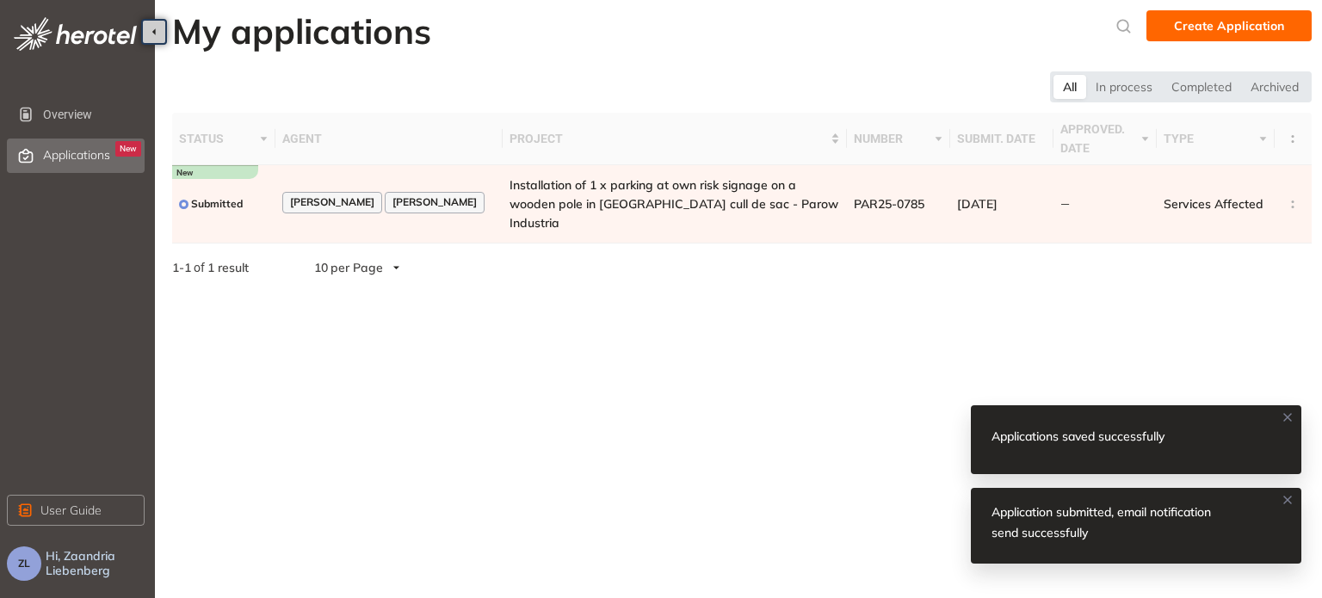
click at [1290, 504] on icon at bounding box center [1288, 500] width 14 height 14
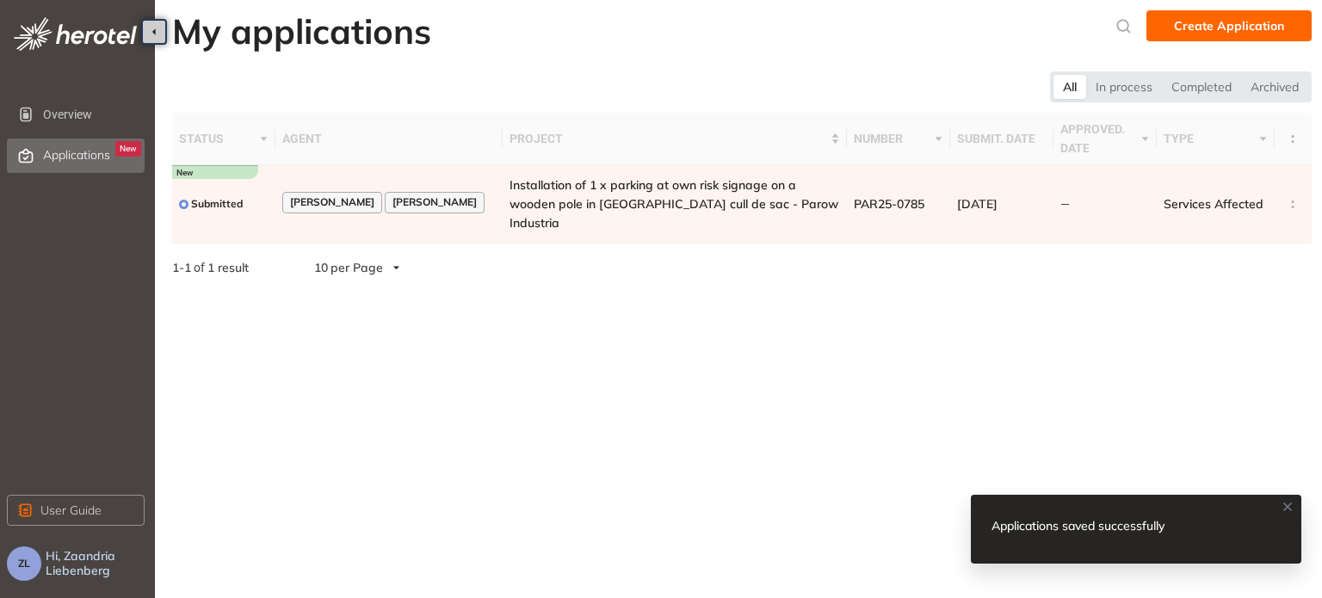
click at [1287, 506] on icon at bounding box center [1287, 507] width 7 height 7
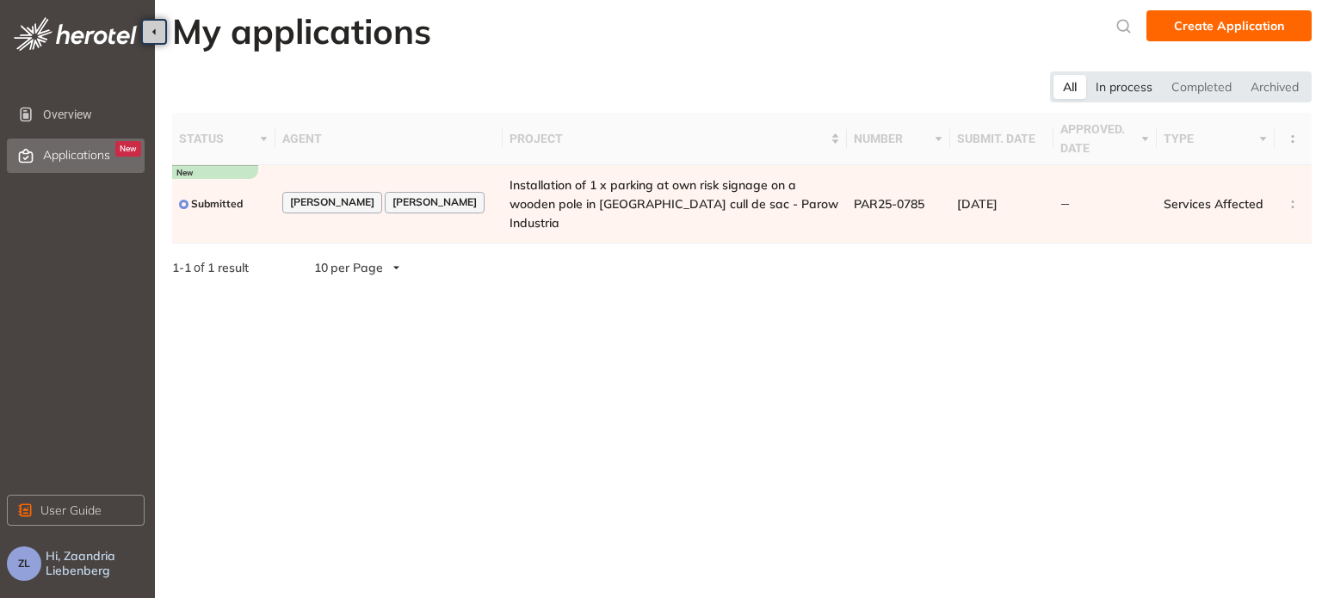
click at [1118, 96] on div "In process" at bounding box center [1124, 87] width 76 height 24
click at [1081, 87] on div "All" at bounding box center [1069, 87] width 33 height 24
click at [86, 116] on span "Overview" at bounding box center [92, 114] width 98 height 34
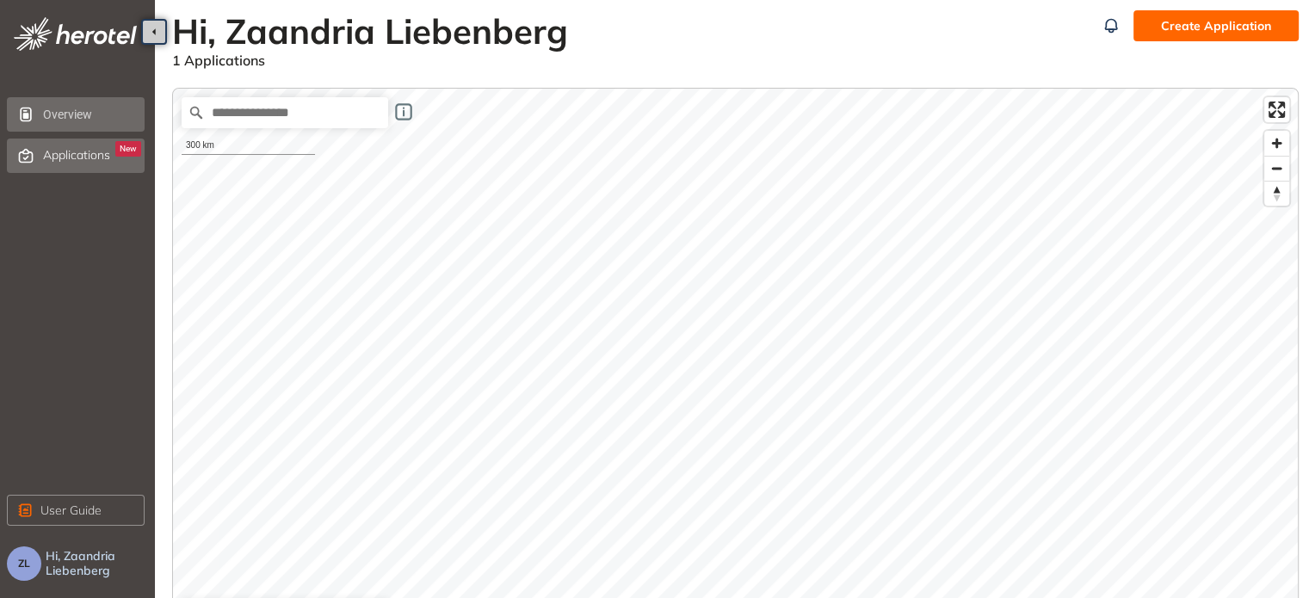
click at [71, 155] on span "Applications" at bounding box center [76, 155] width 67 height 15
